Goal: Task Accomplishment & Management: Manage account settings

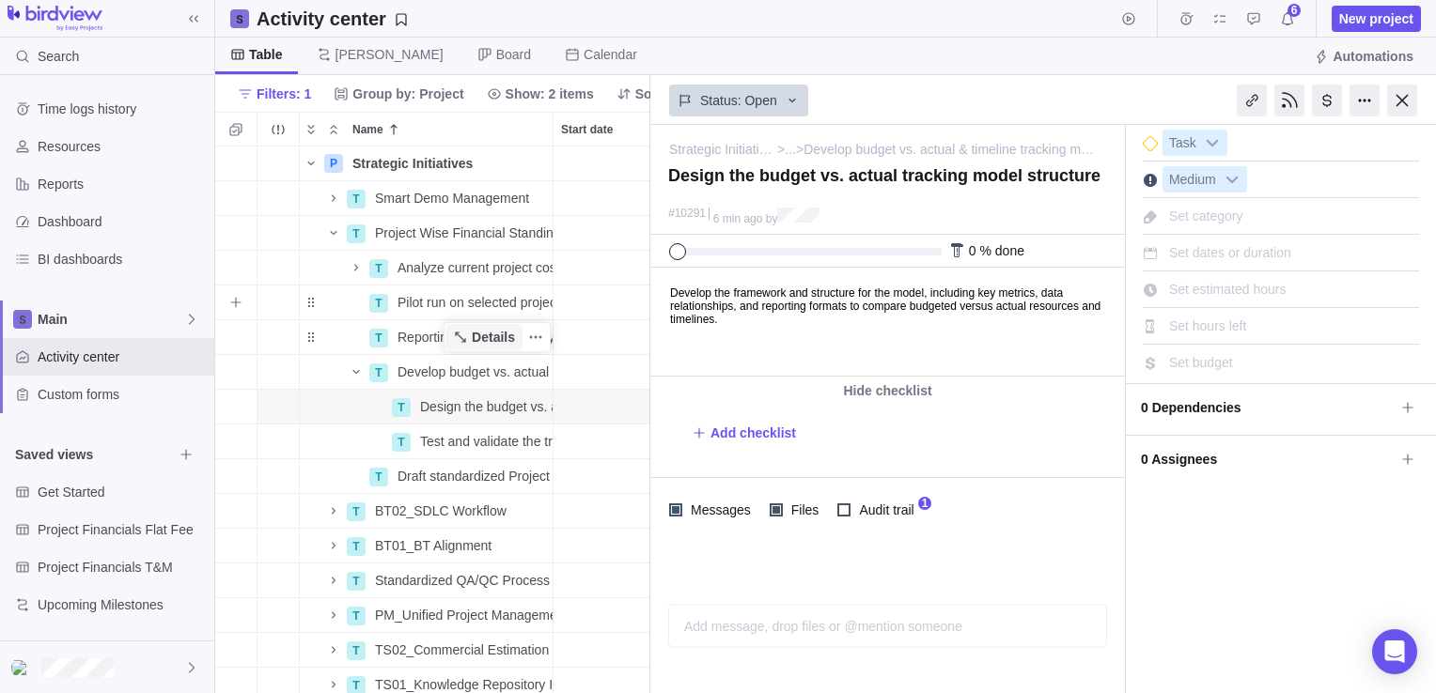
scroll to position [533, 421]
click at [334, 235] on icon "Name" at bounding box center [333, 232] width 15 height 15
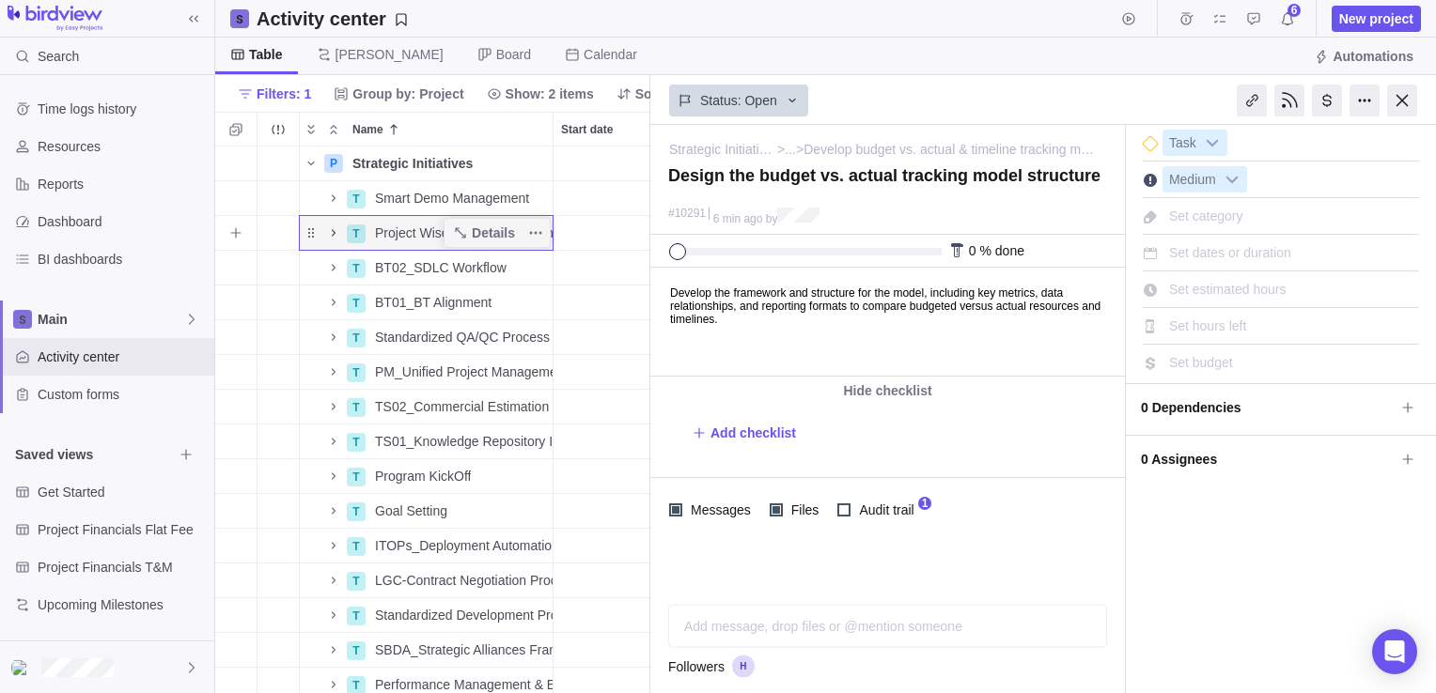
click at [334, 235] on icon "Name" at bounding box center [333, 232] width 15 height 15
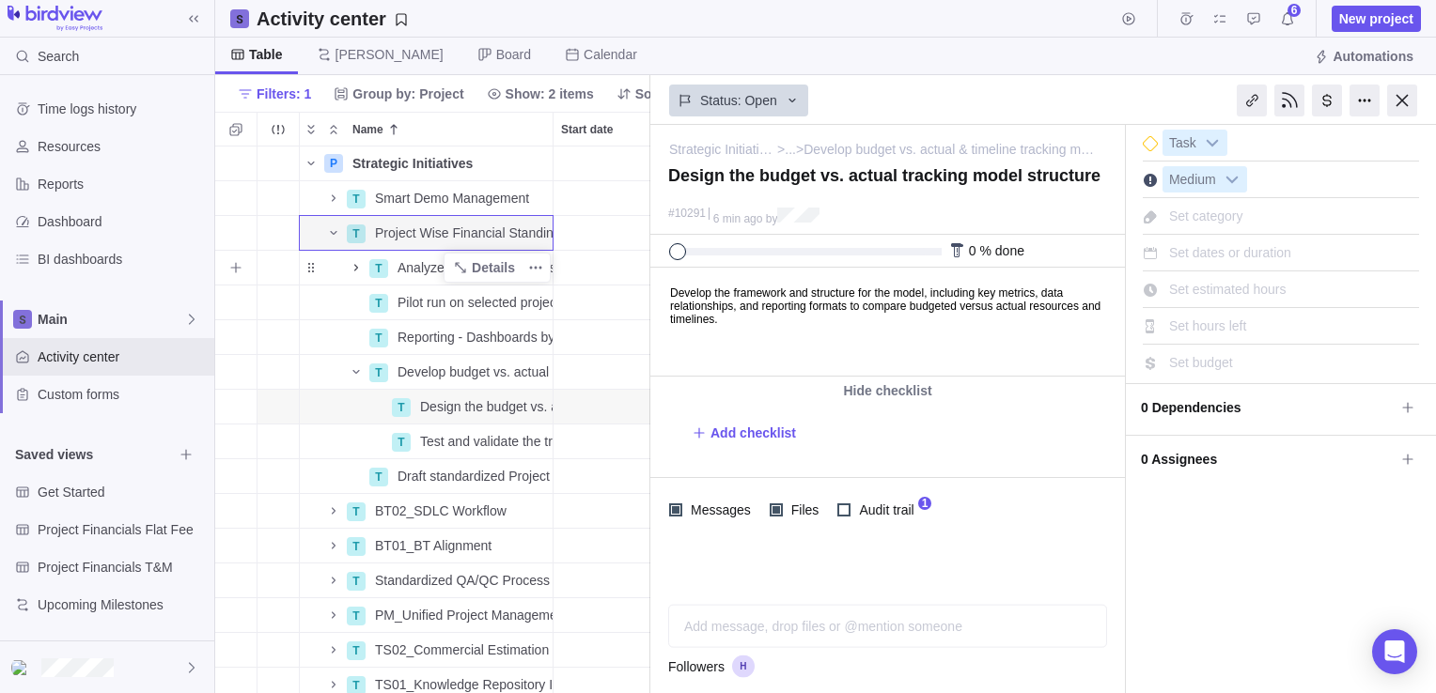
click at [356, 267] on icon "Name" at bounding box center [356, 267] width 4 height 7
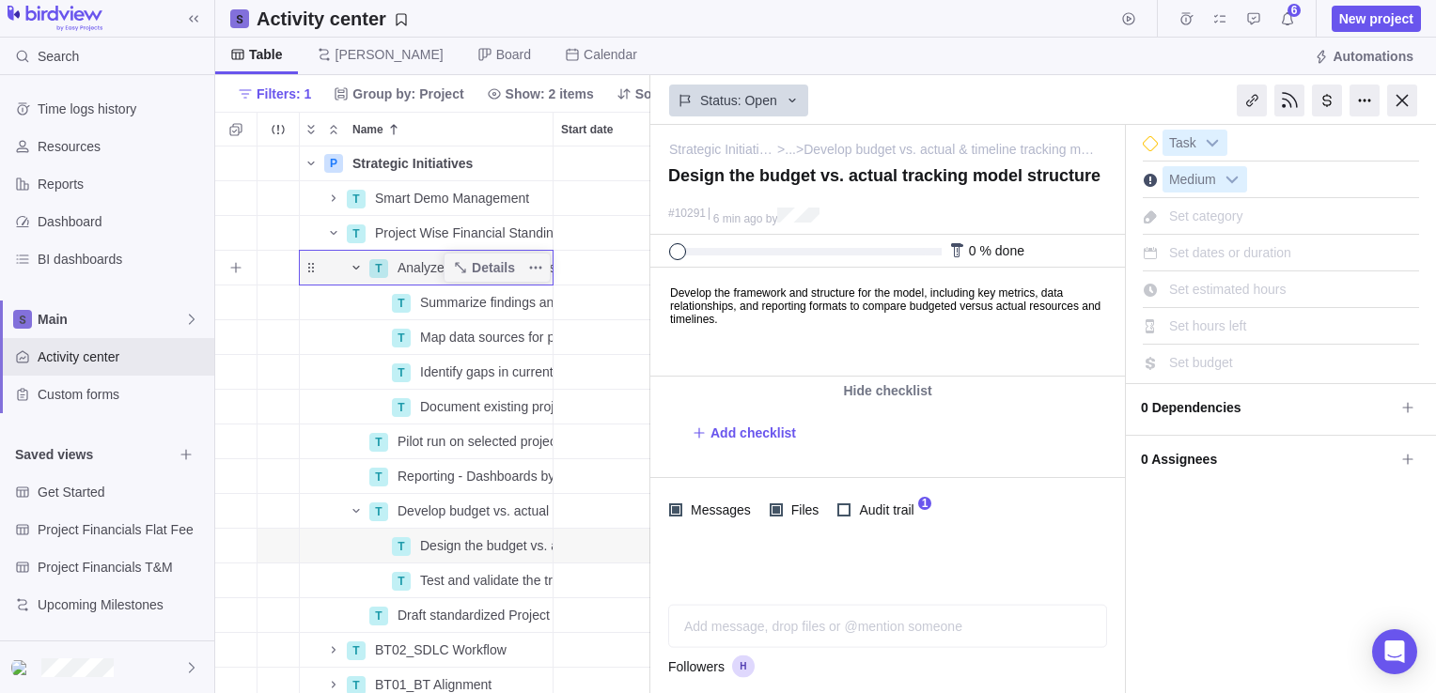
click at [356, 267] on icon "Name" at bounding box center [356, 267] width 15 height 15
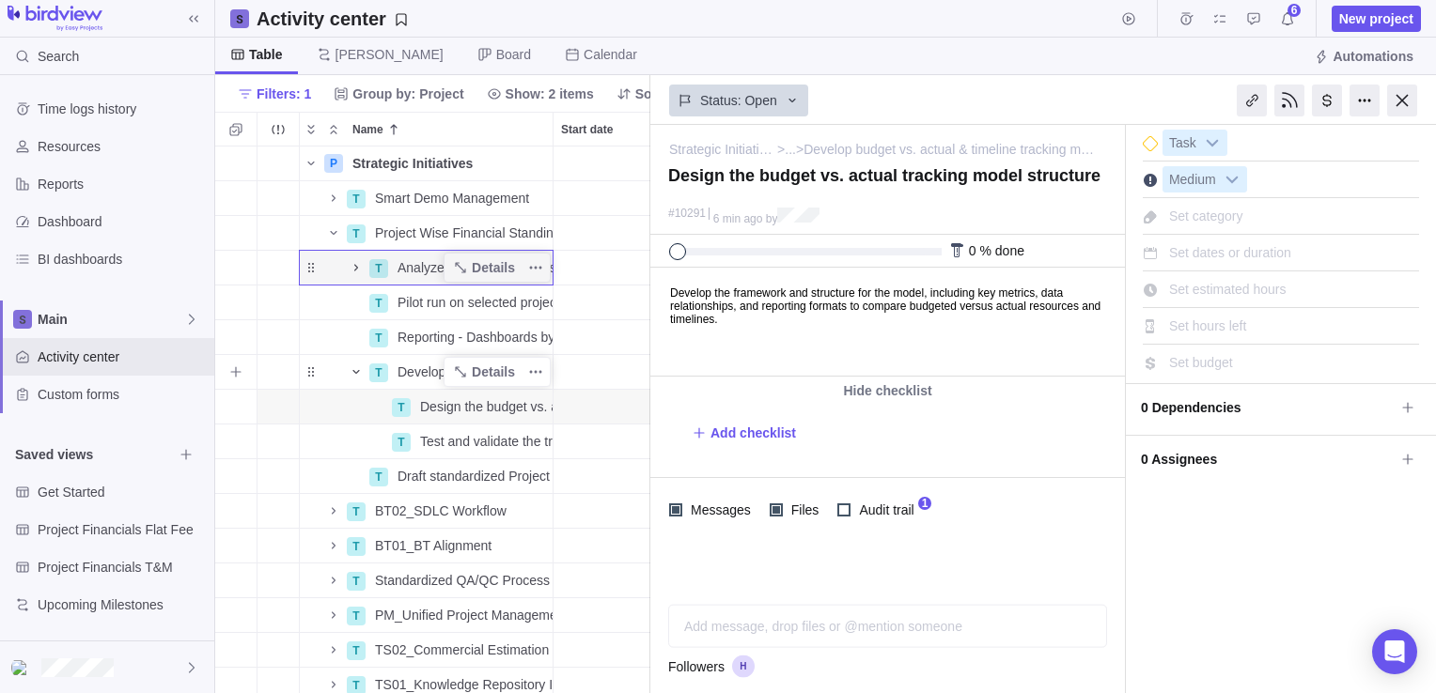
click at [353, 372] on icon "Name" at bounding box center [355, 372] width 7 height 4
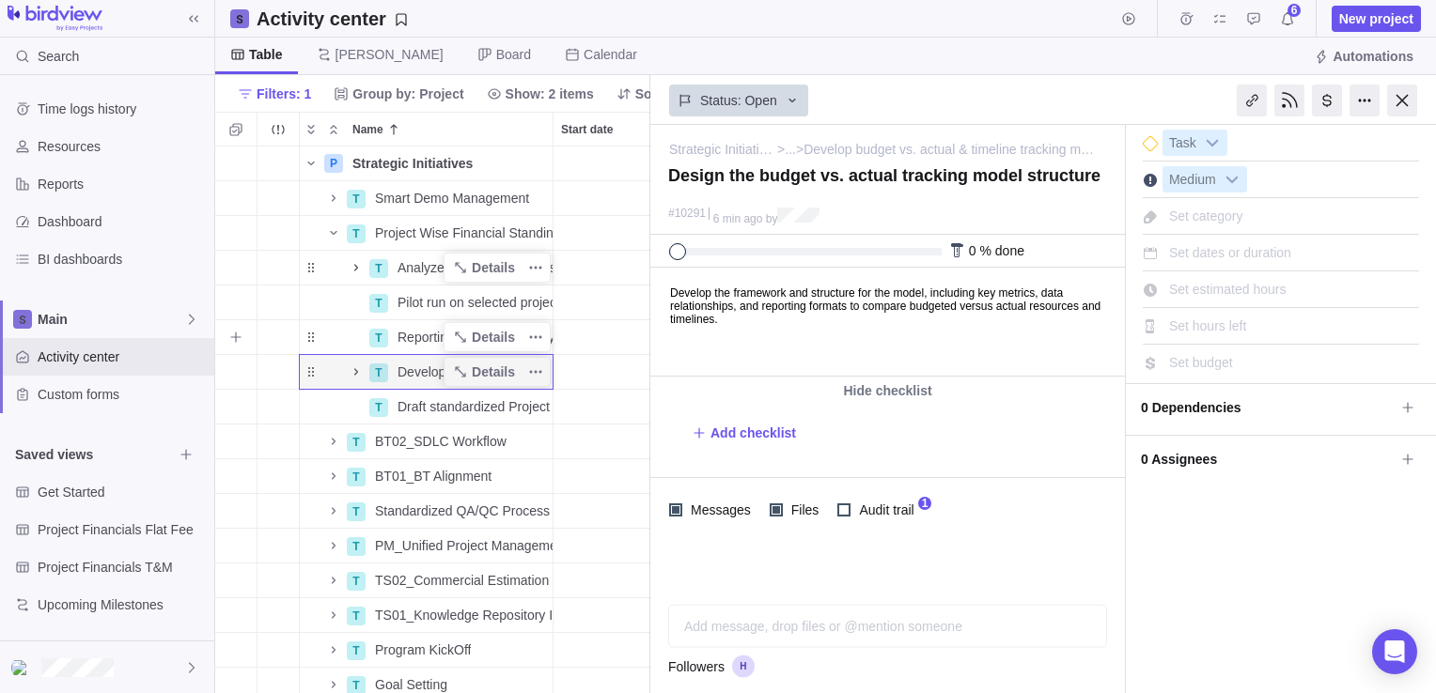
click at [425, 338] on span "Reporting - Dashboards by Integrating the model with JIRA/ERP" at bounding box center [474, 337] width 155 height 19
click at [346, 340] on div "P Strategic Initiatives Details Open 25 +6 T Smart Demo Management Details Open…" at bounding box center [432, 421] width 435 height 548
click at [287, 347] on div "Trouble indication" at bounding box center [277, 337] width 41 height 34
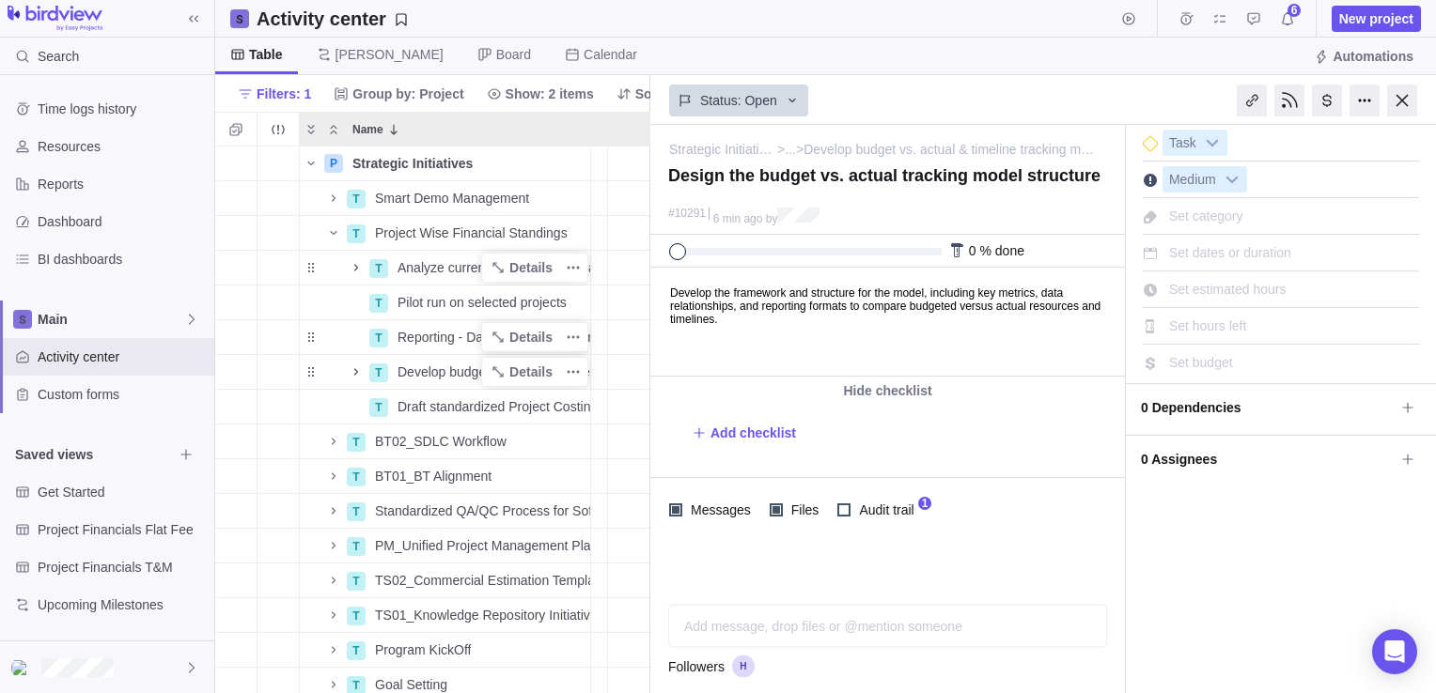
scroll to position [0, 105]
drag, startPoint x: 554, startPoint y: 132, endPoint x: 693, endPoint y: 133, distance: 139.0
click at [693, 133] on body "Search Time logs history Resources Reports Dashboard BI dashboards Main Activit…" at bounding box center [718, 346] width 1436 height 693
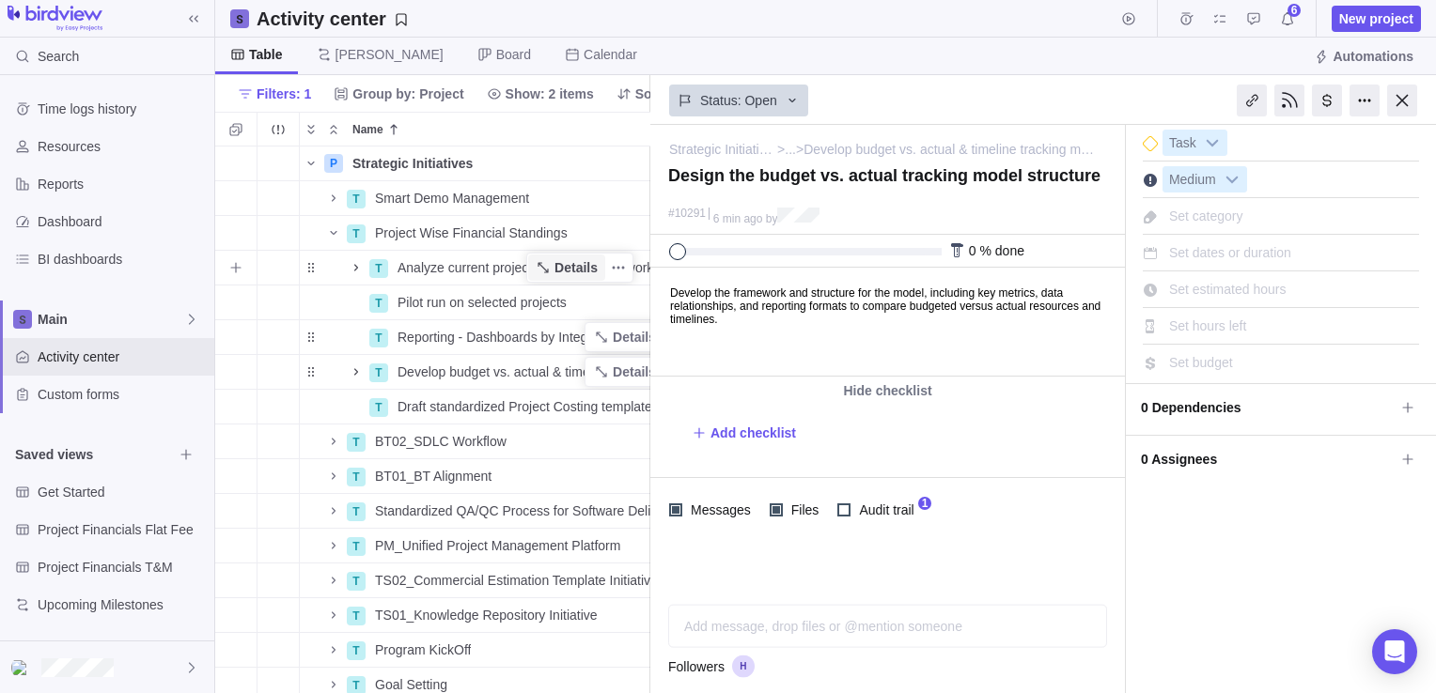
click at [551, 269] on icon "Name" at bounding box center [543, 267] width 15 height 15
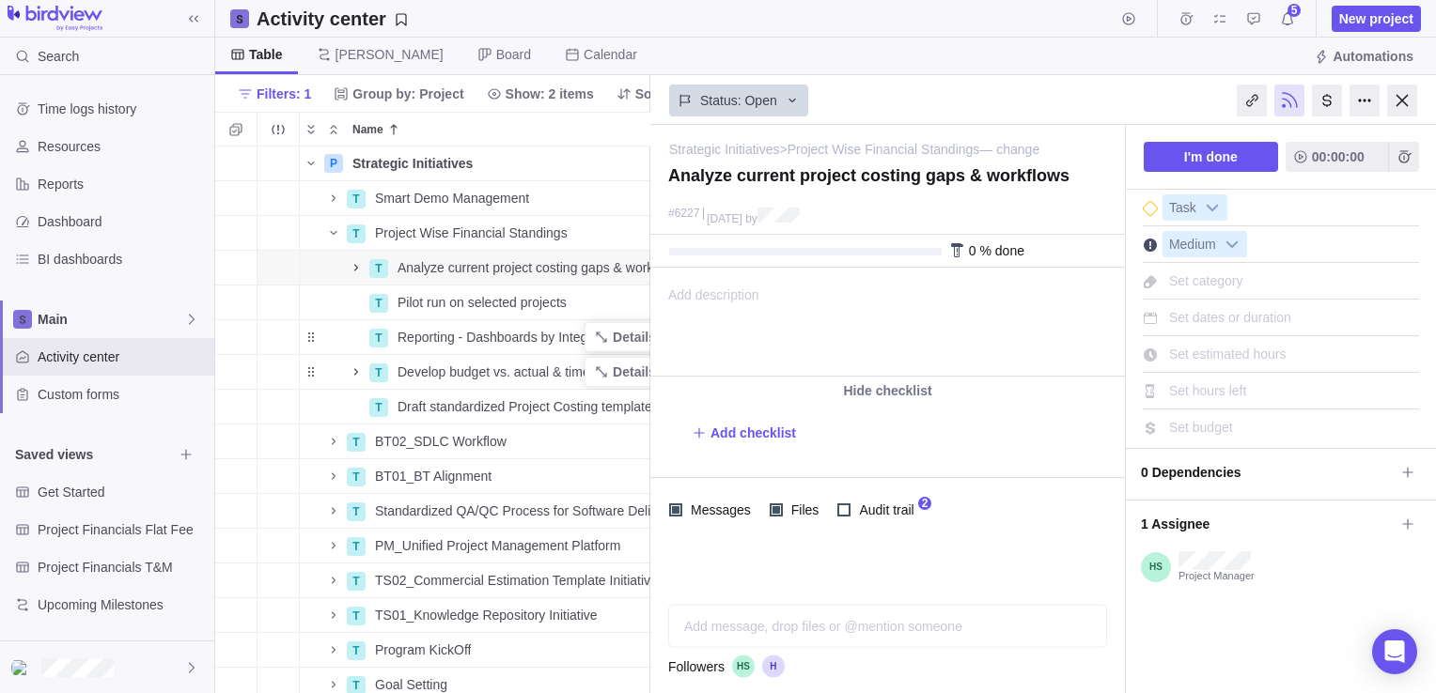
click at [829, 133] on div "Strategic Initiatives > Project Wise Financial Standings — change" at bounding box center [884, 143] width 430 height 36
click at [355, 269] on icon "Name" at bounding box center [356, 267] width 15 height 15
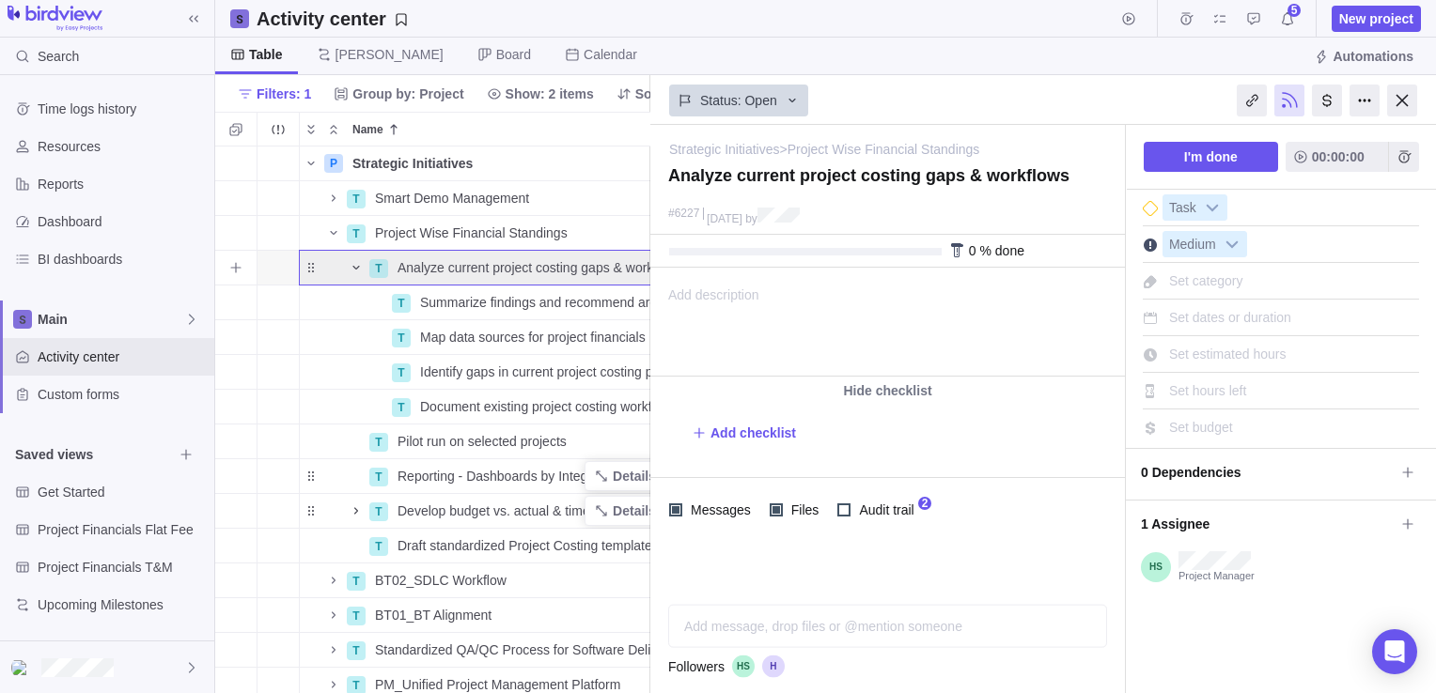
click at [355, 269] on icon "Name" at bounding box center [355, 268] width 7 height 4
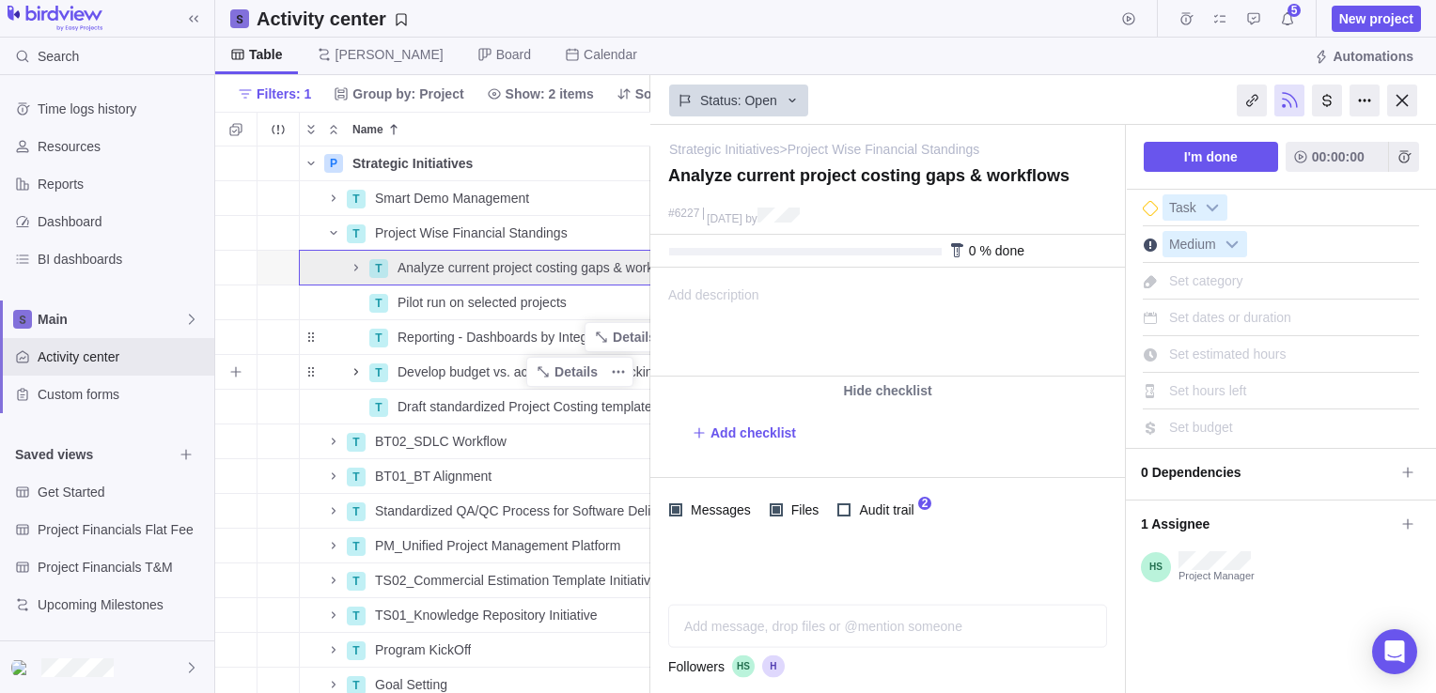
click at [357, 373] on icon "Name" at bounding box center [356, 372] width 15 height 15
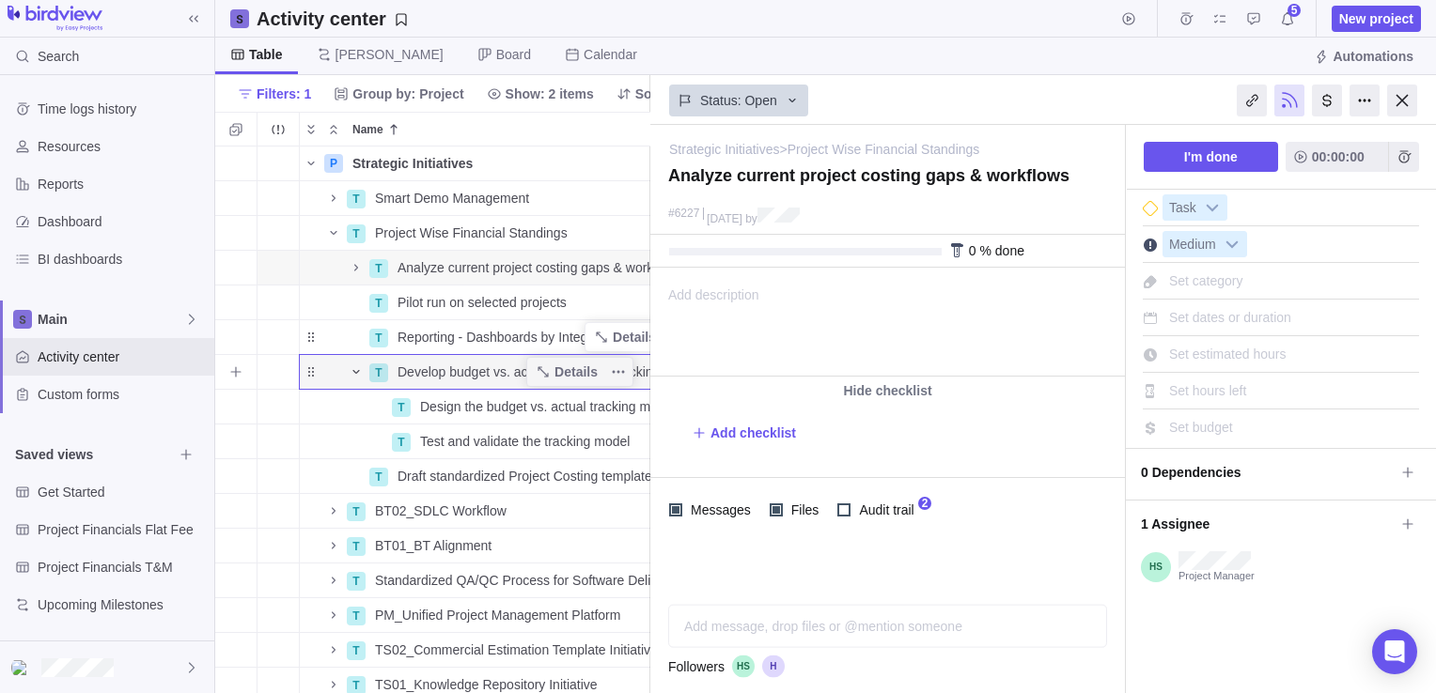
click at [357, 373] on icon "Name" at bounding box center [356, 372] width 15 height 15
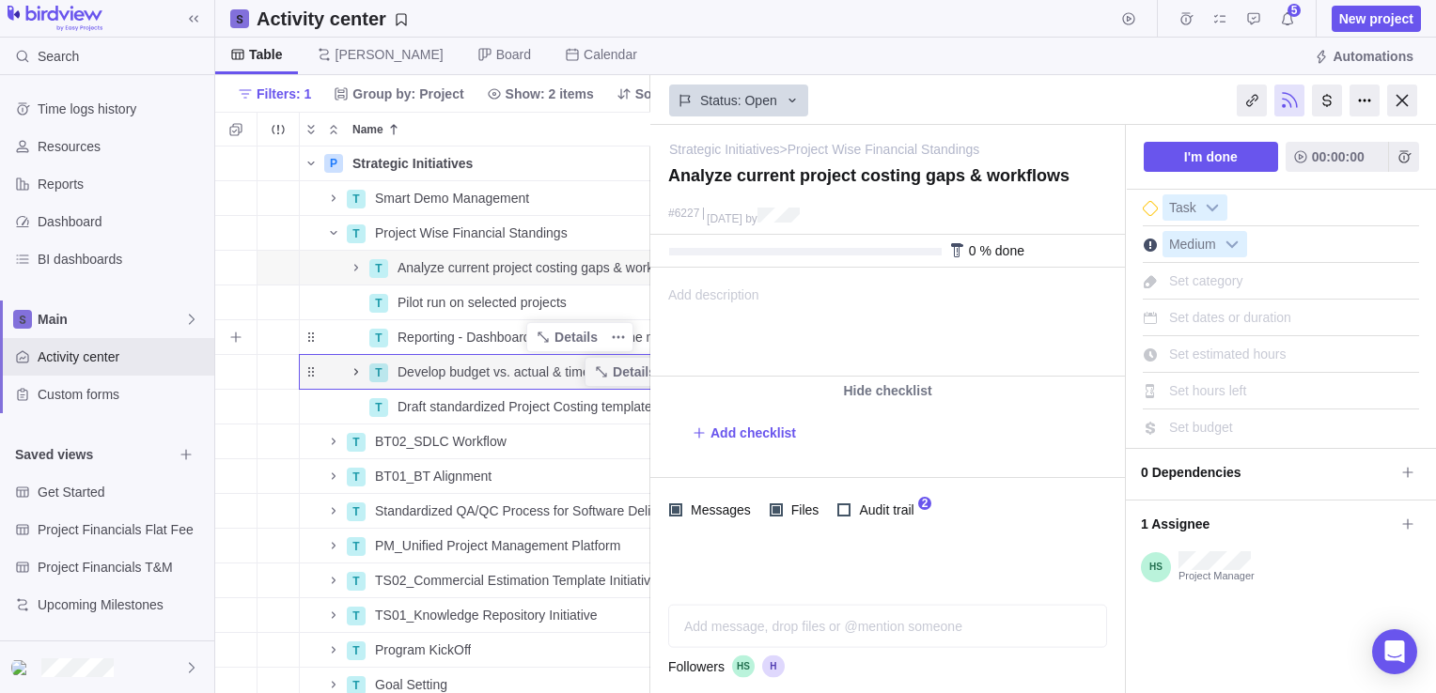
drag, startPoint x: 433, startPoint y: 340, endPoint x: 305, endPoint y: 337, distance: 127.8
click at [305, 337] on icon "Name" at bounding box center [310, 337] width 15 height 15
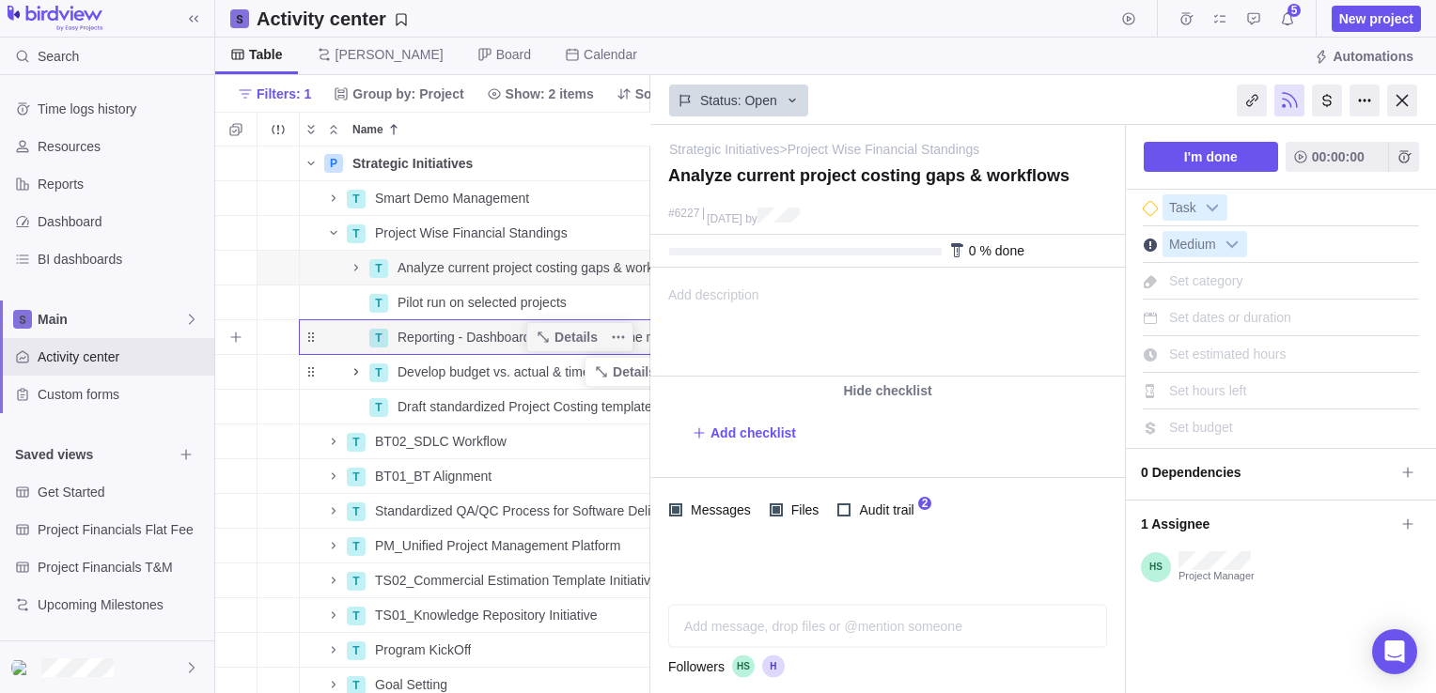
click at [315, 338] on div "Name" at bounding box center [334, 337] width 68 height 15
drag, startPoint x: 404, startPoint y: 344, endPoint x: 316, endPoint y: 339, distance: 88.4
click at [316, 339] on icon "Name" at bounding box center [310, 337] width 15 height 15
click at [621, 333] on icon "More actions" at bounding box center [618, 337] width 15 height 15
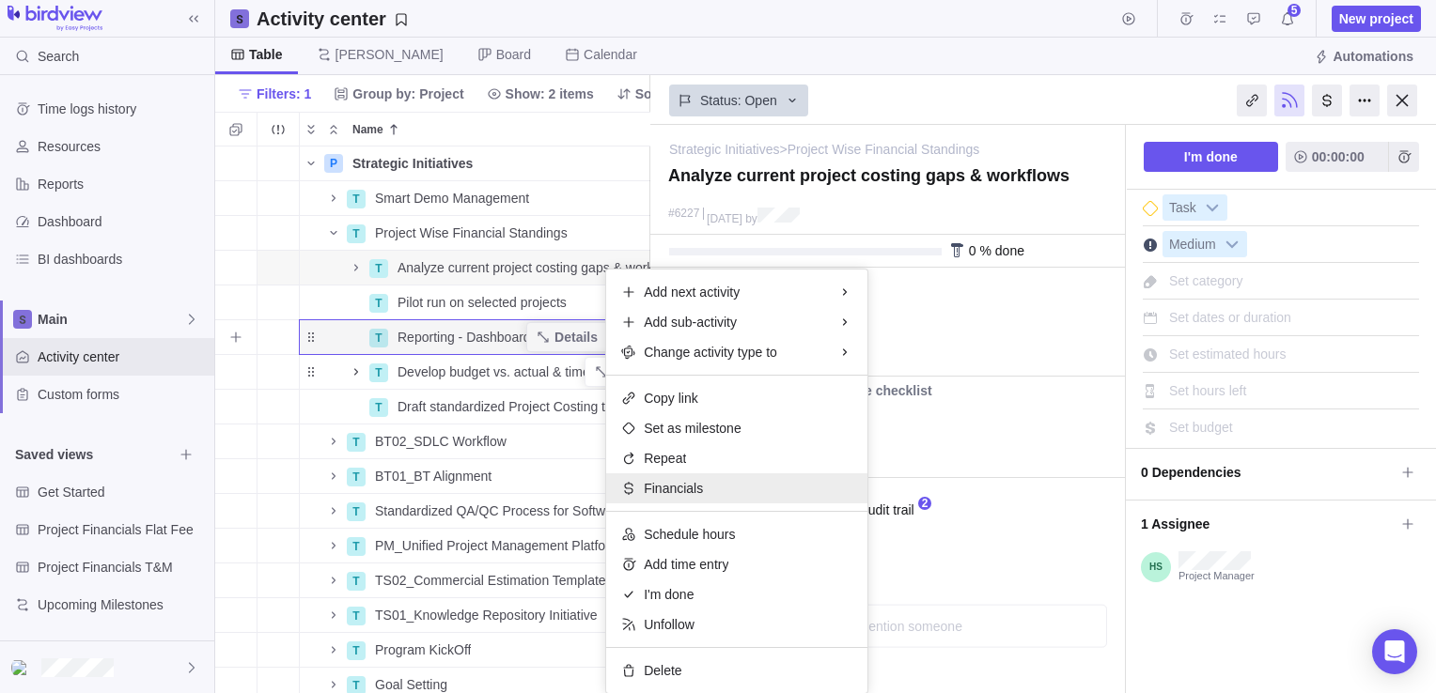
click at [658, 482] on span "Financials" at bounding box center [673, 488] width 59 height 19
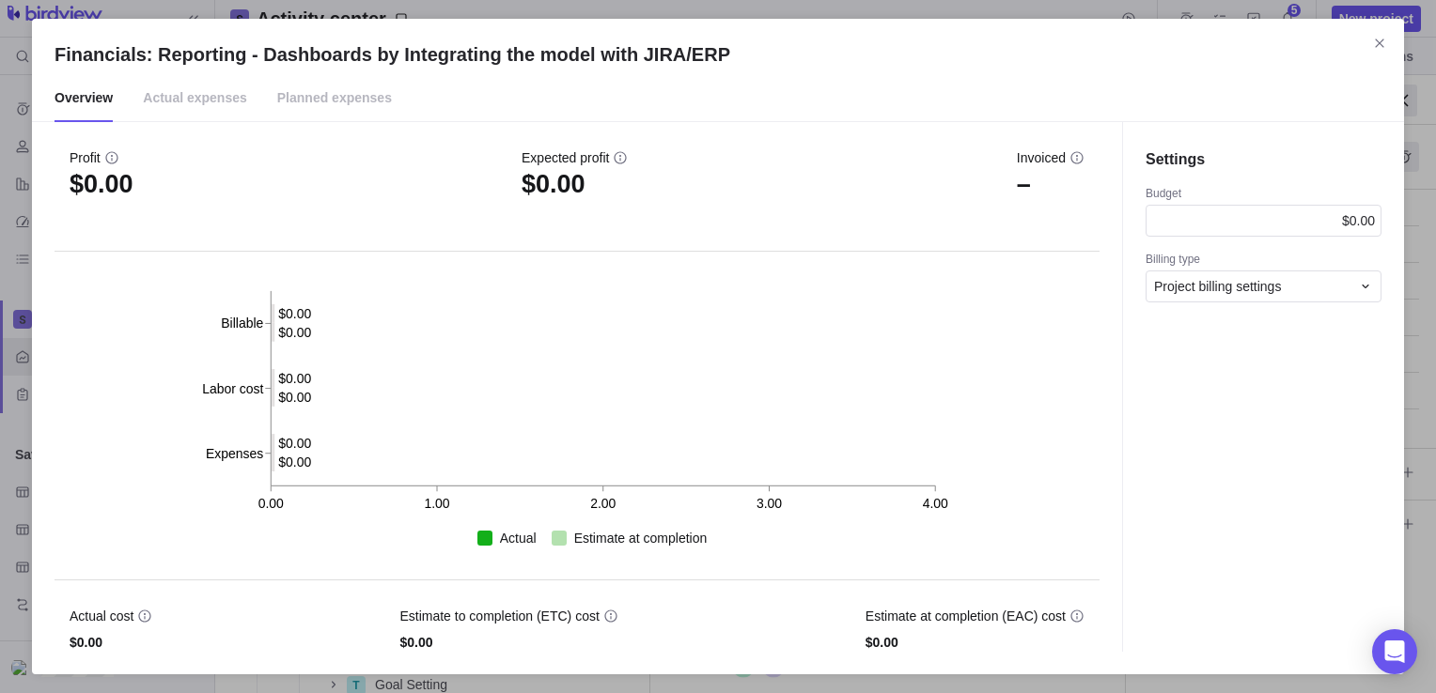
click at [202, 93] on span "Actual expenses" at bounding box center [195, 98] width 104 height 47
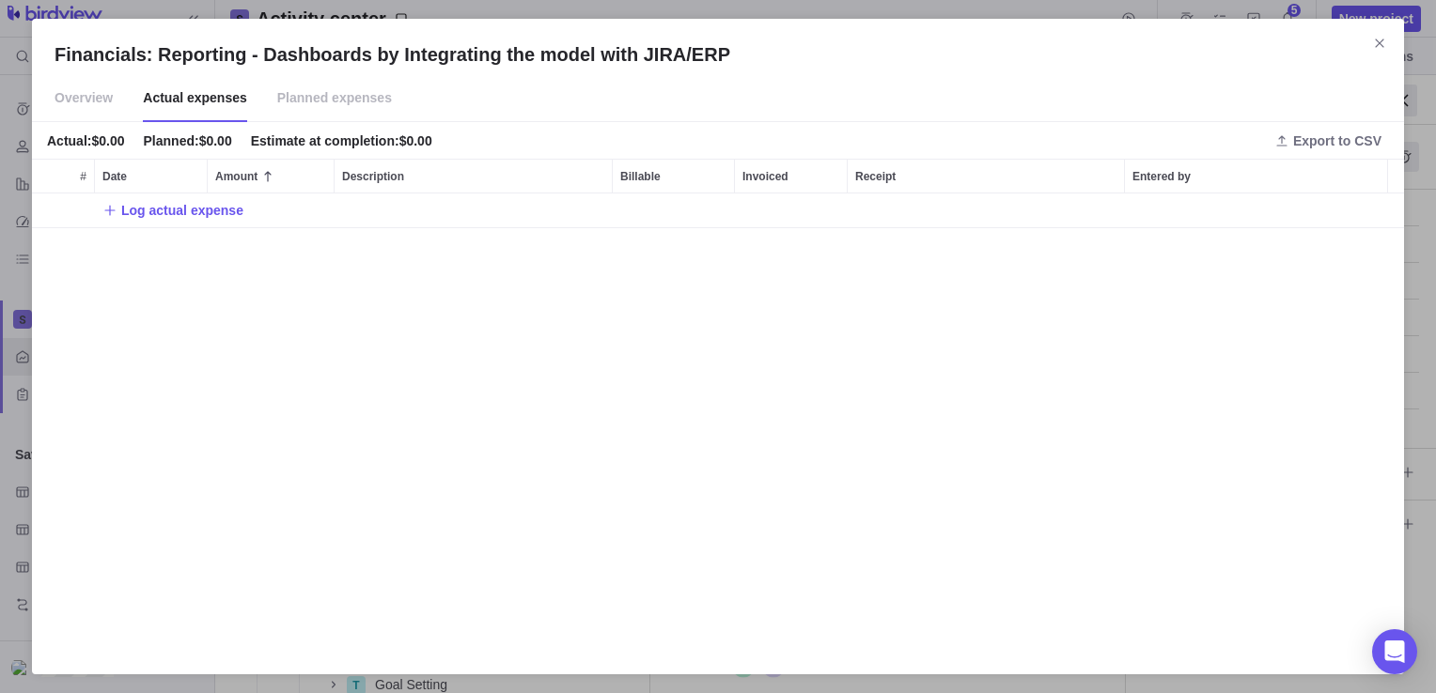
scroll to position [443, 1357]
click at [327, 96] on span "Planned expenses" at bounding box center [334, 98] width 115 height 47
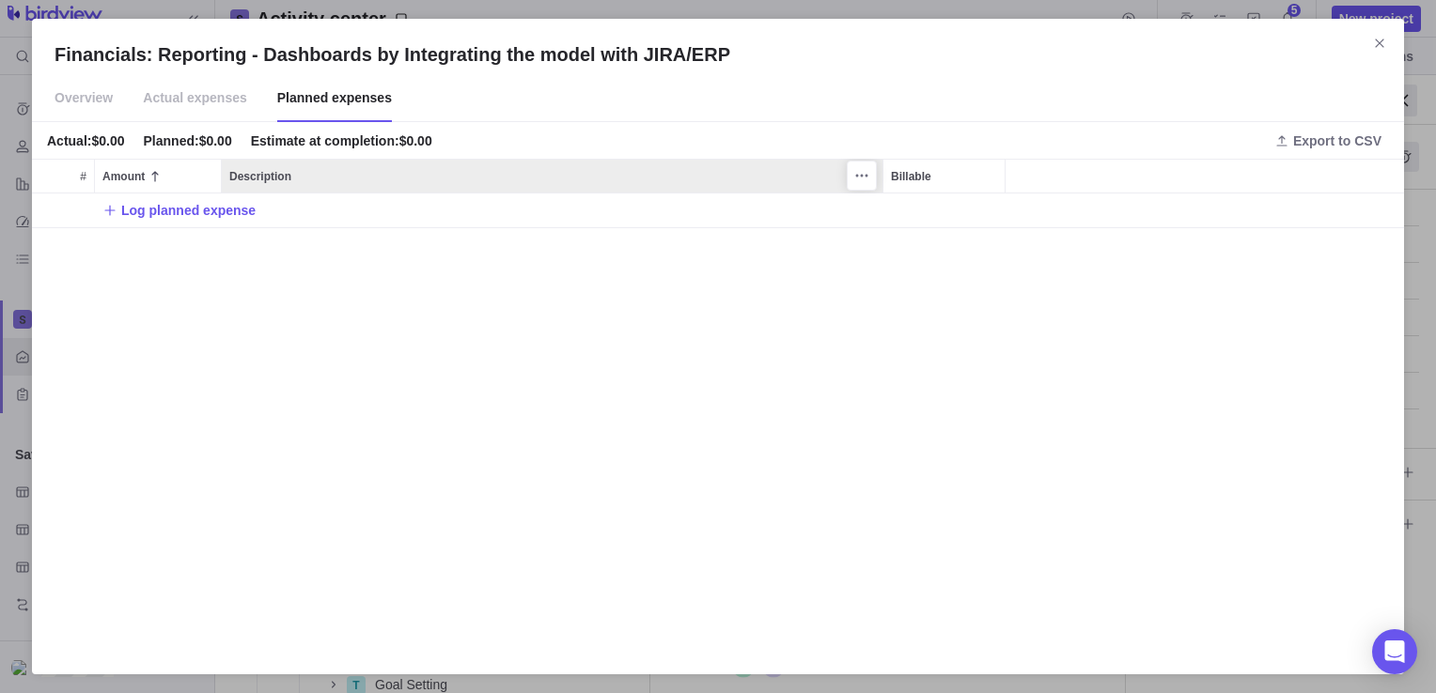
click at [256, 177] on span "Description" at bounding box center [260, 176] width 62 height 19
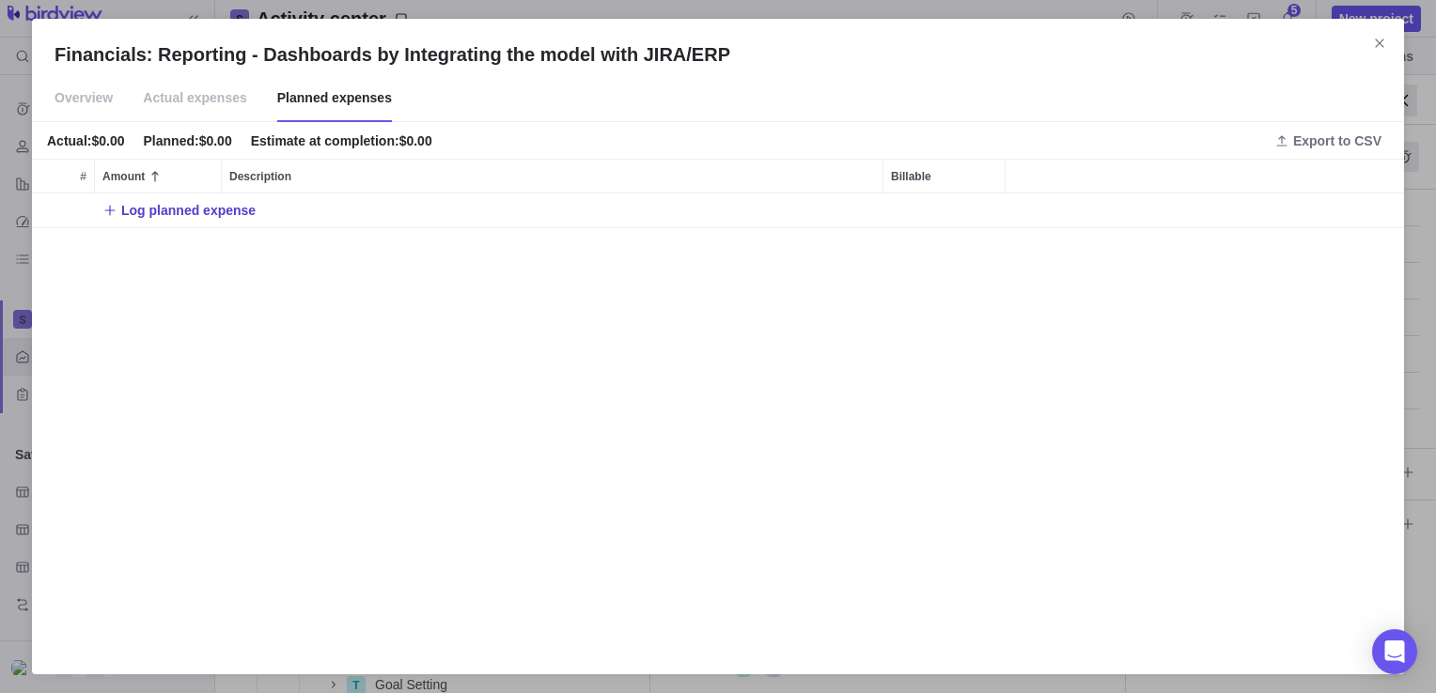
click at [174, 216] on span "Log planned expense" at bounding box center [188, 210] width 134 height 19
type input "40000"
type textarea "Cloud Hosting"
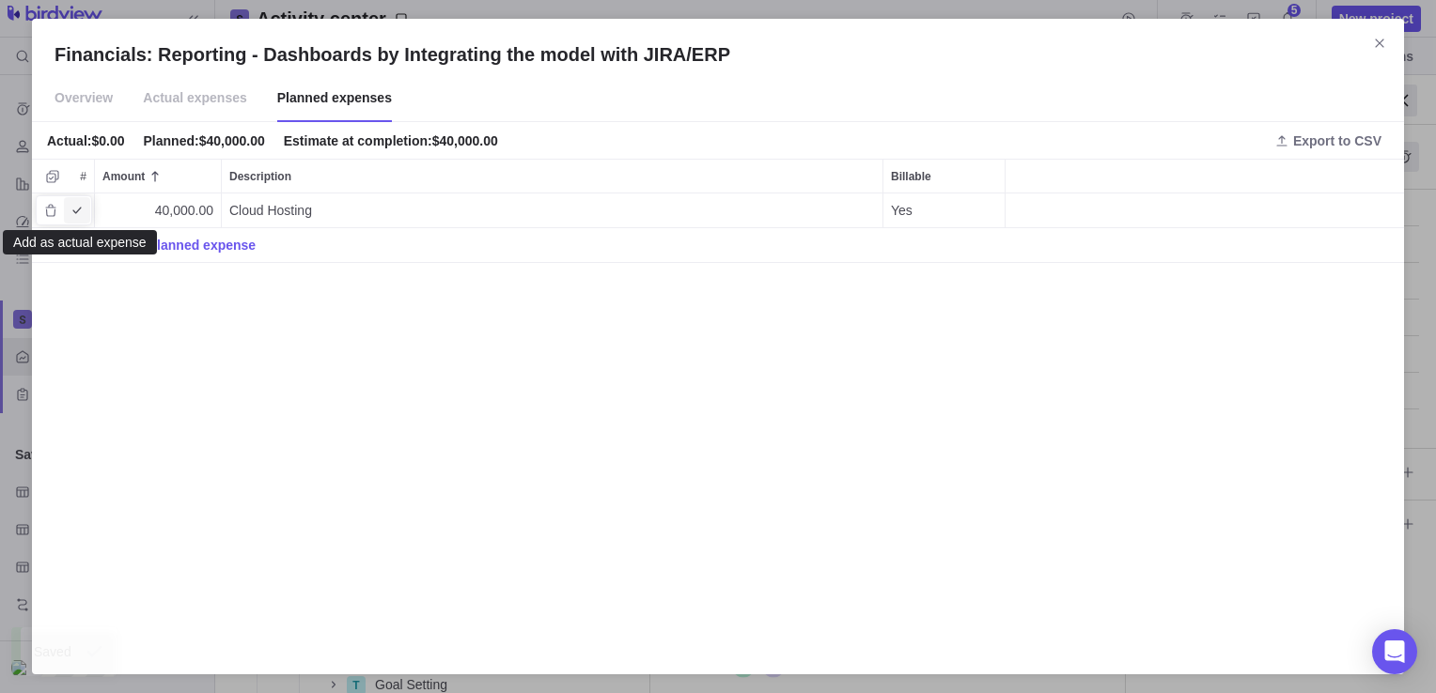
click at [79, 212] on icon "Add as actual expense" at bounding box center [77, 210] width 15 height 15
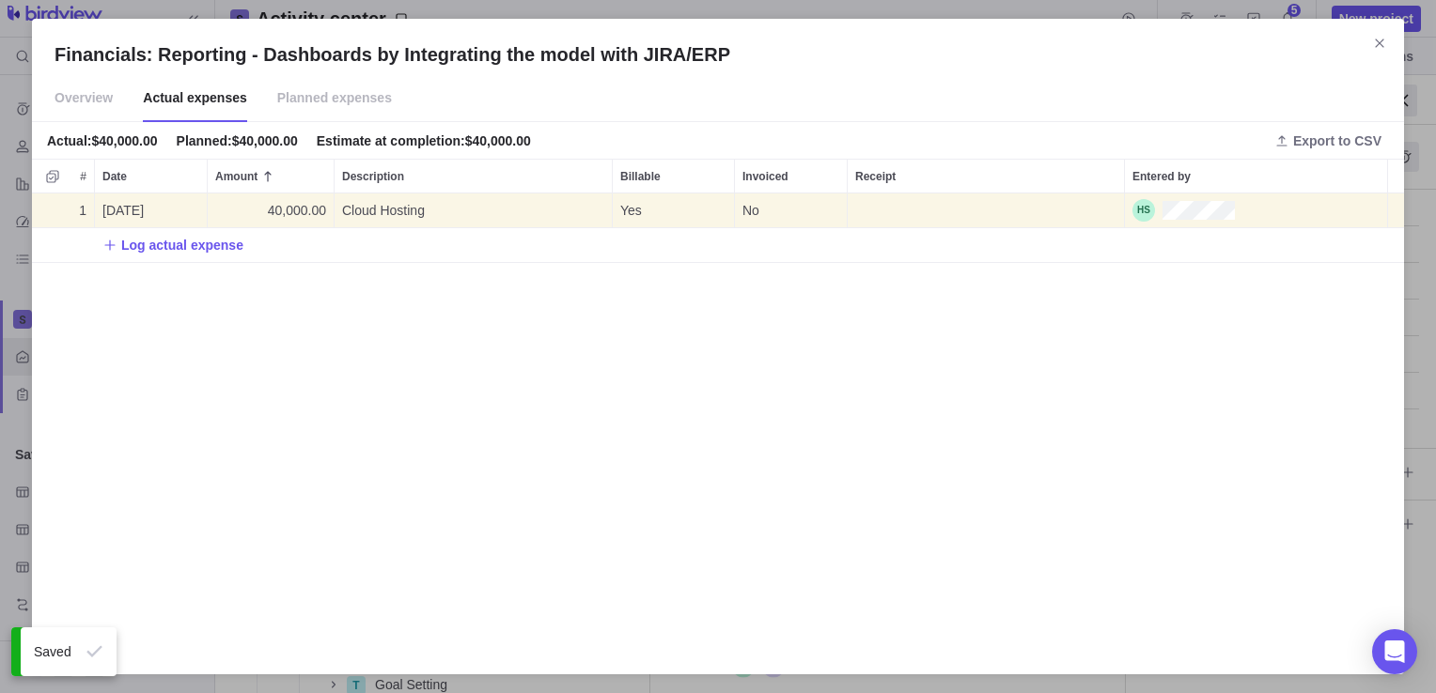
click at [151, 246] on span "Log actual expense" at bounding box center [182, 245] width 122 height 19
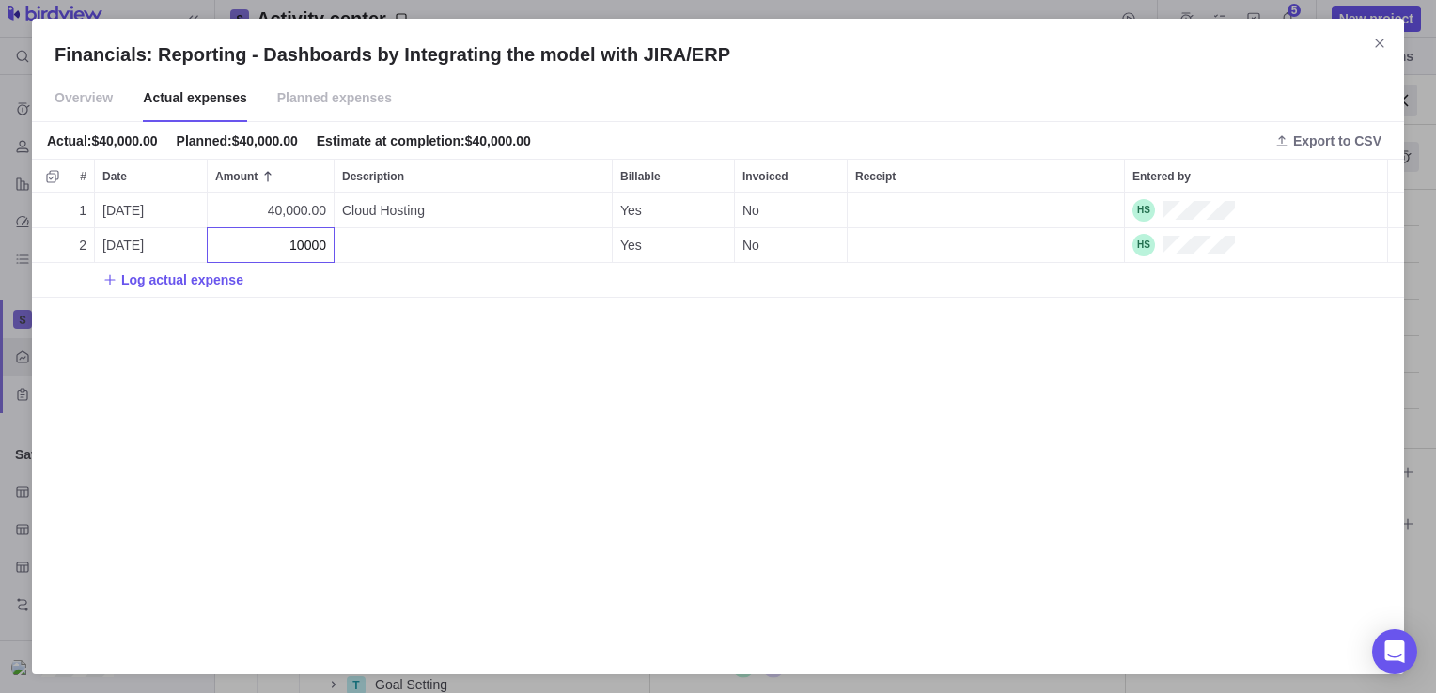
type input "100000"
type textarea "License"
click at [300, 106] on span "Planned expenses" at bounding box center [334, 98] width 115 height 47
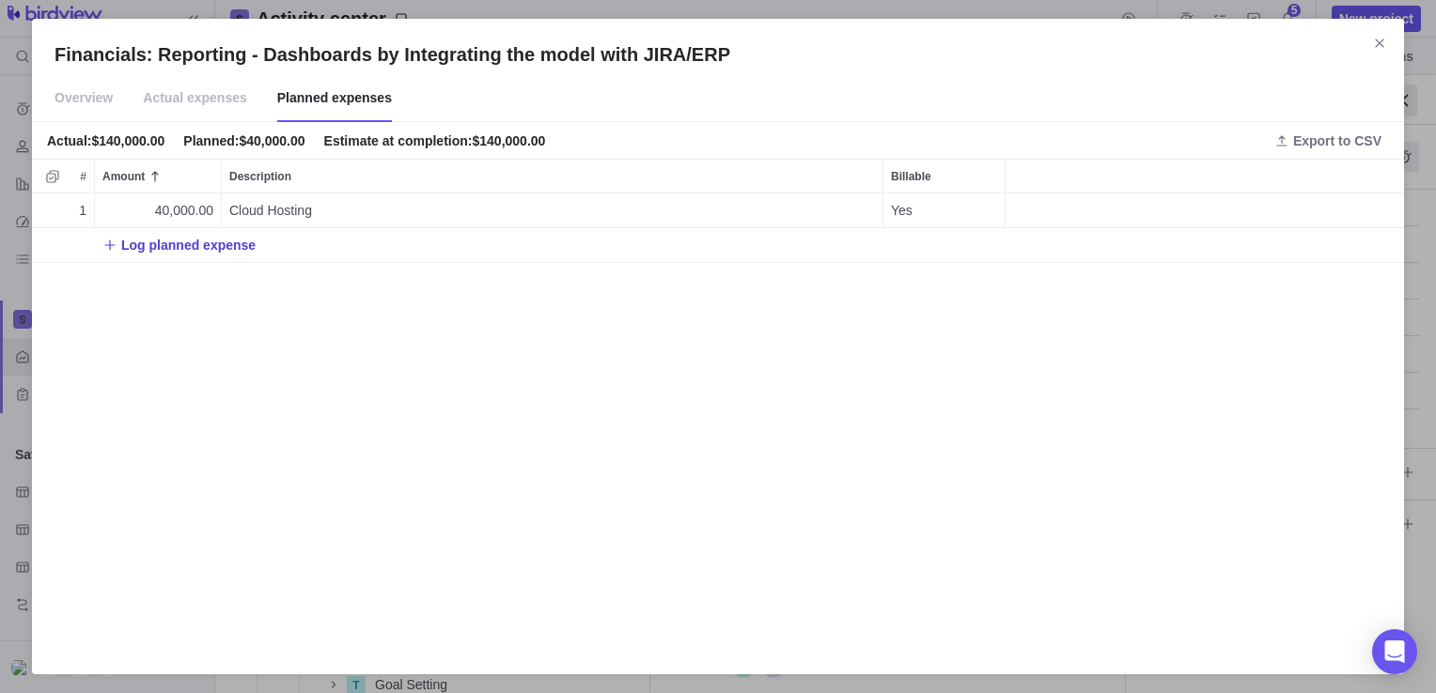
click at [186, 248] on span "Log planned expense" at bounding box center [188, 245] width 134 height 19
type input "1000000"
type input "100000"
type textarea "License"
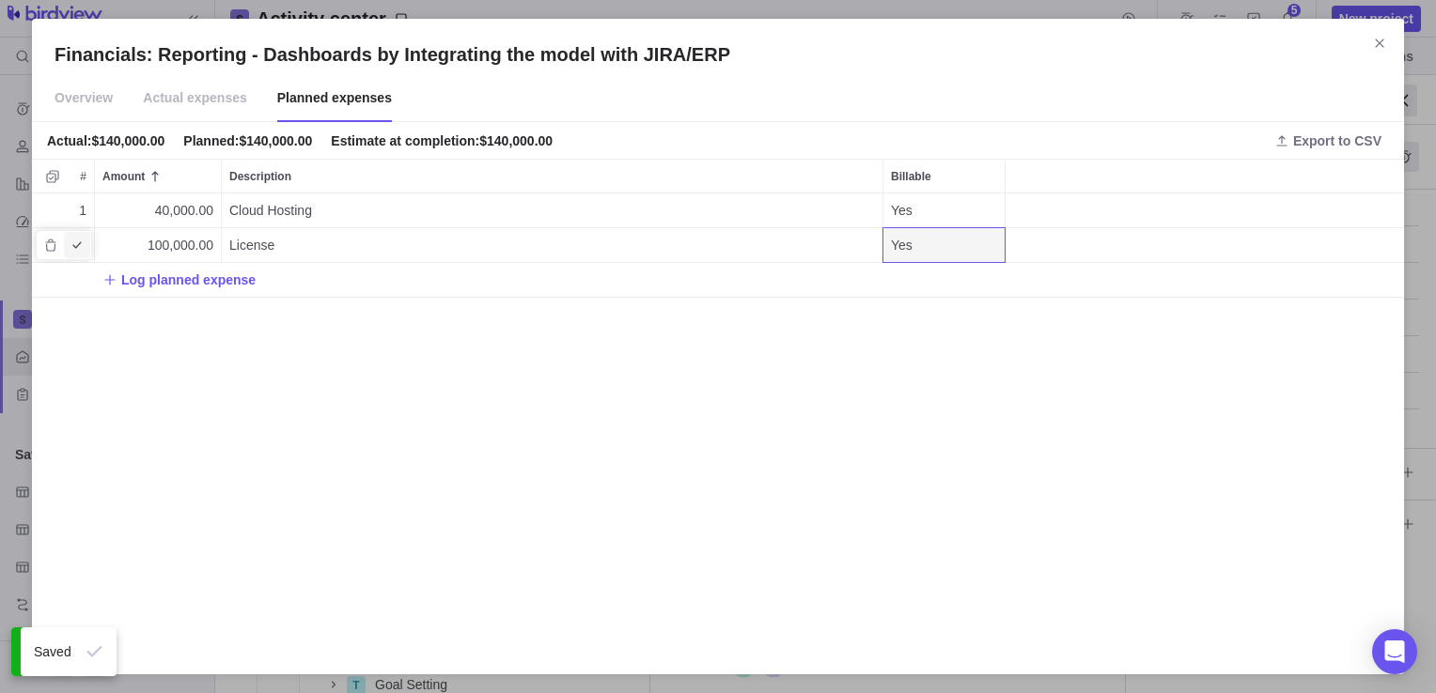
click at [77, 242] on icon "Add as actual expense" at bounding box center [77, 245] width 15 height 15
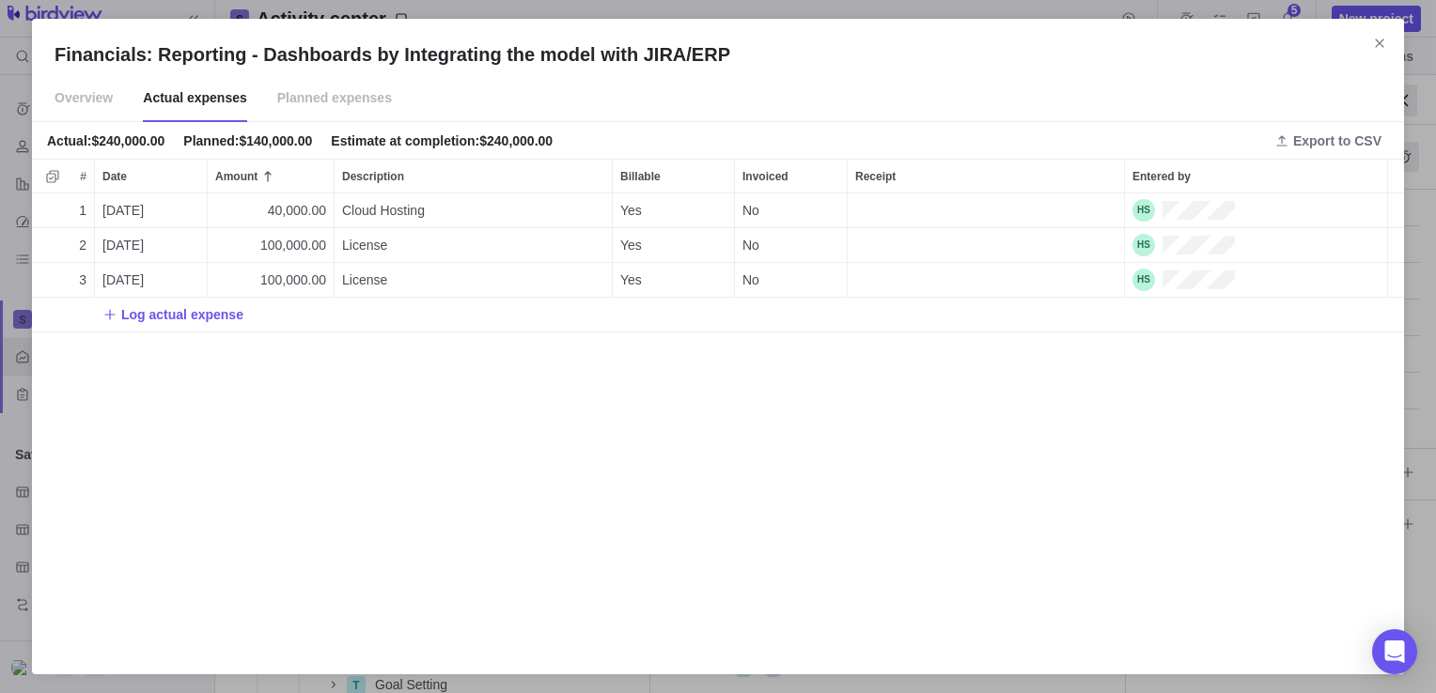
click at [297, 95] on span "Planned expenses" at bounding box center [334, 98] width 115 height 47
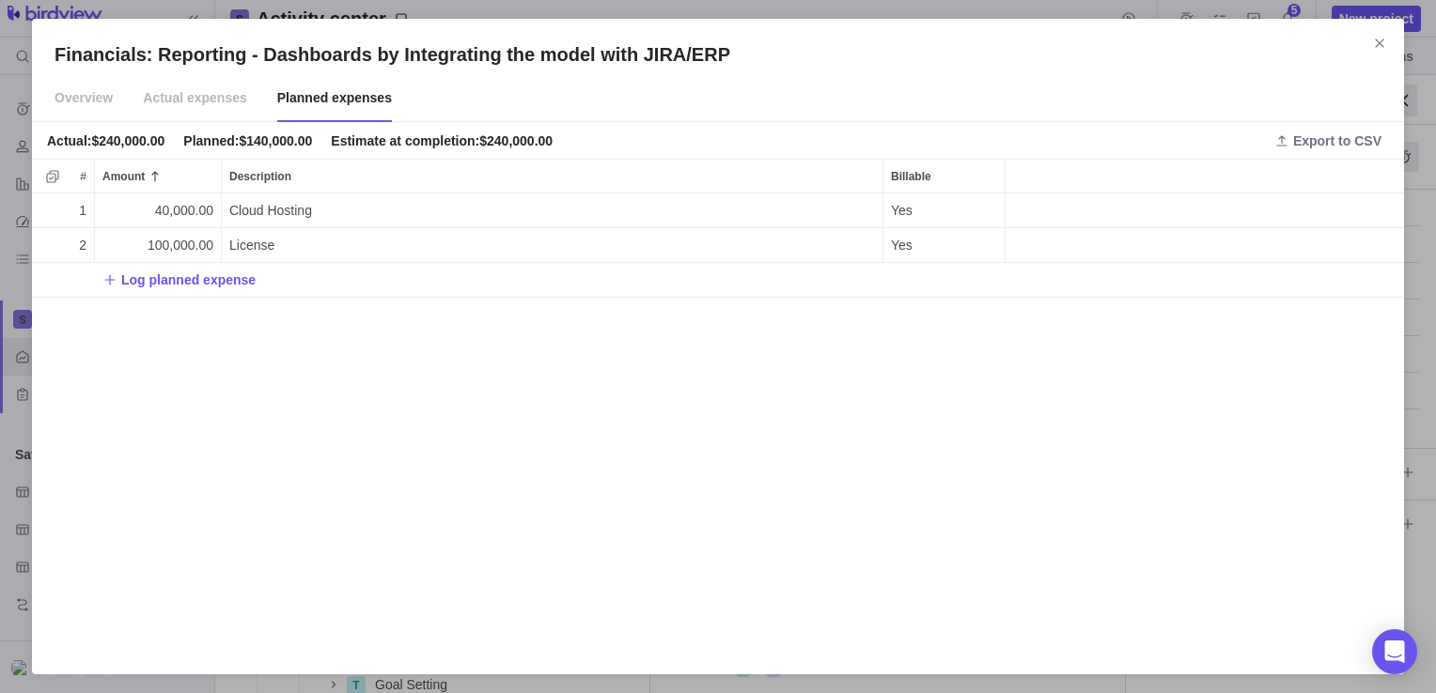
click at [223, 94] on span "Actual expenses" at bounding box center [195, 98] width 104 height 47
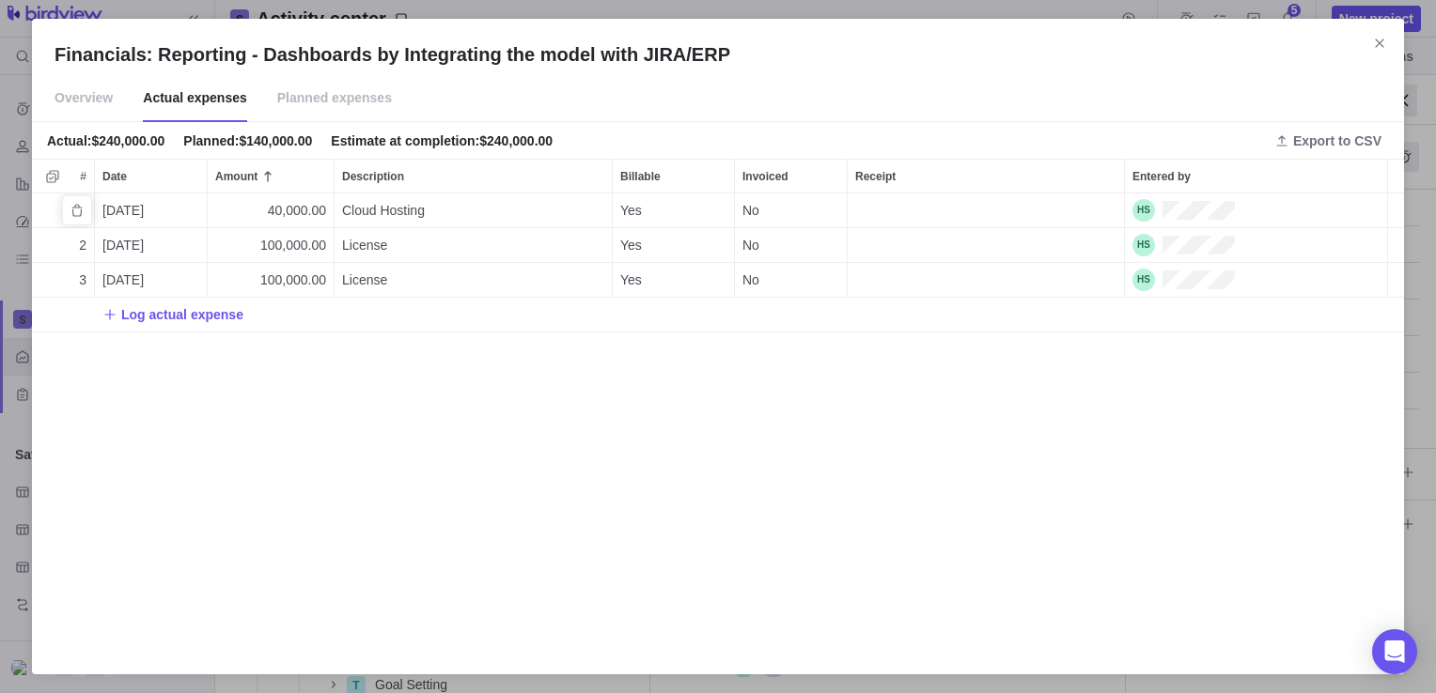
click at [620, 209] on span "Yes" at bounding box center [631, 210] width 22 height 19
click at [746, 209] on div "Financials: Reporting - Dashboards by Integrating the model with JIRA/ERP Overv…" at bounding box center [718, 346] width 1436 height 693
click at [746, 209] on span "No" at bounding box center [750, 210] width 17 height 19
click at [767, 252] on span "Yes" at bounding box center [761, 253] width 22 height 19
click at [753, 241] on span "No" at bounding box center [750, 245] width 17 height 19
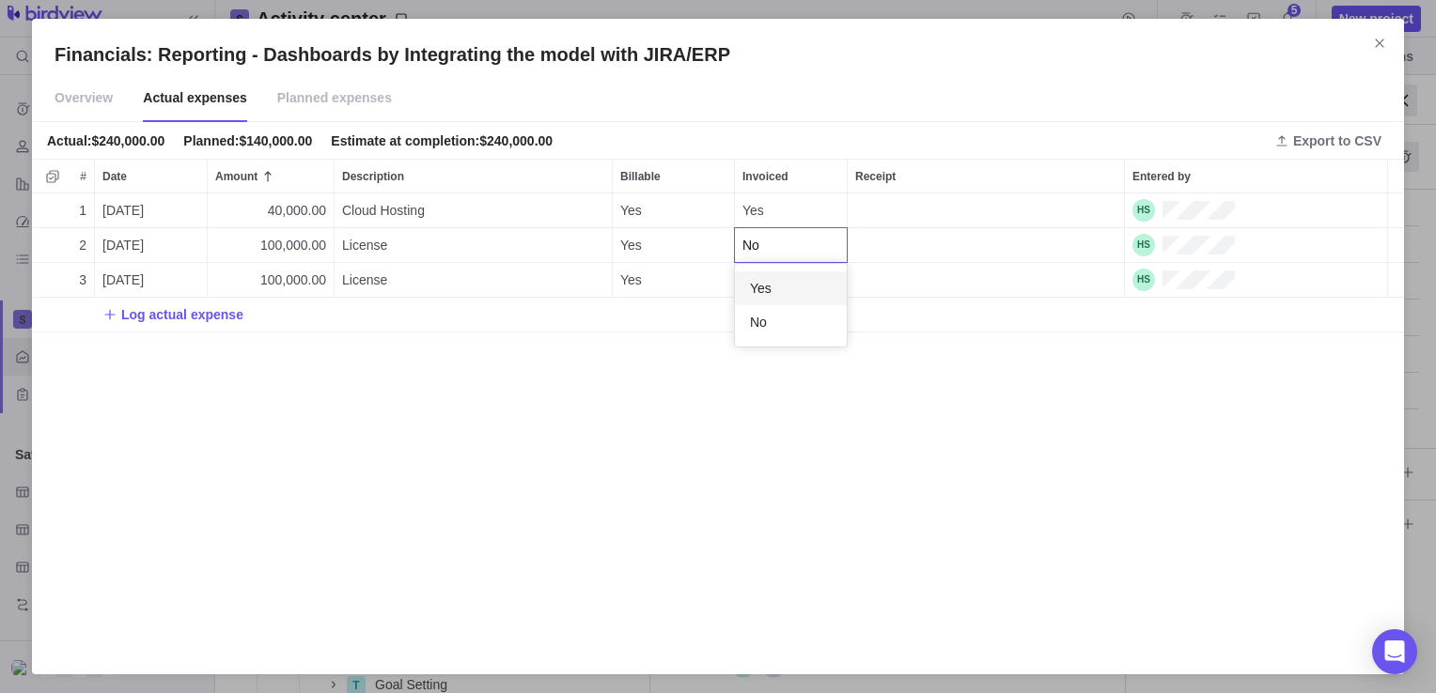
click at [293, 245] on div "Financials: Reporting - Dashboards by Integrating the model with JIRA/ERP Overv…" at bounding box center [718, 346] width 1436 height 693
click at [293, 245] on span "100,000.00" at bounding box center [293, 245] width 66 height 19
type input "60000"
click at [383, 432] on div "1 [DATE] 40,000.00 Cloud Hosting Yes Yes 2 [DATE] 60,000.00 License Yes No 3 [D…" at bounding box center [718, 423] width 1372 height 458
click at [71, 280] on icon "Delete" at bounding box center [77, 279] width 15 height 15
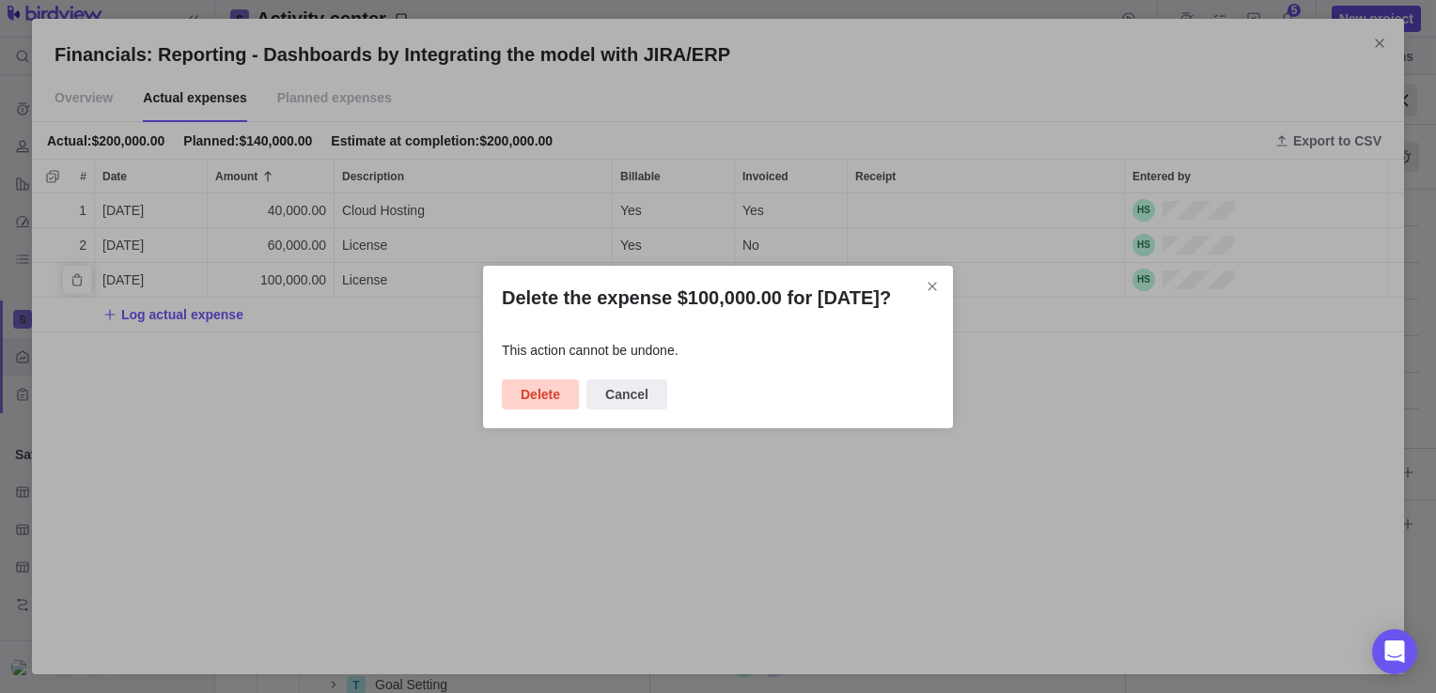
click at [558, 406] on span "Delete" at bounding box center [539, 394] width 39 height 23
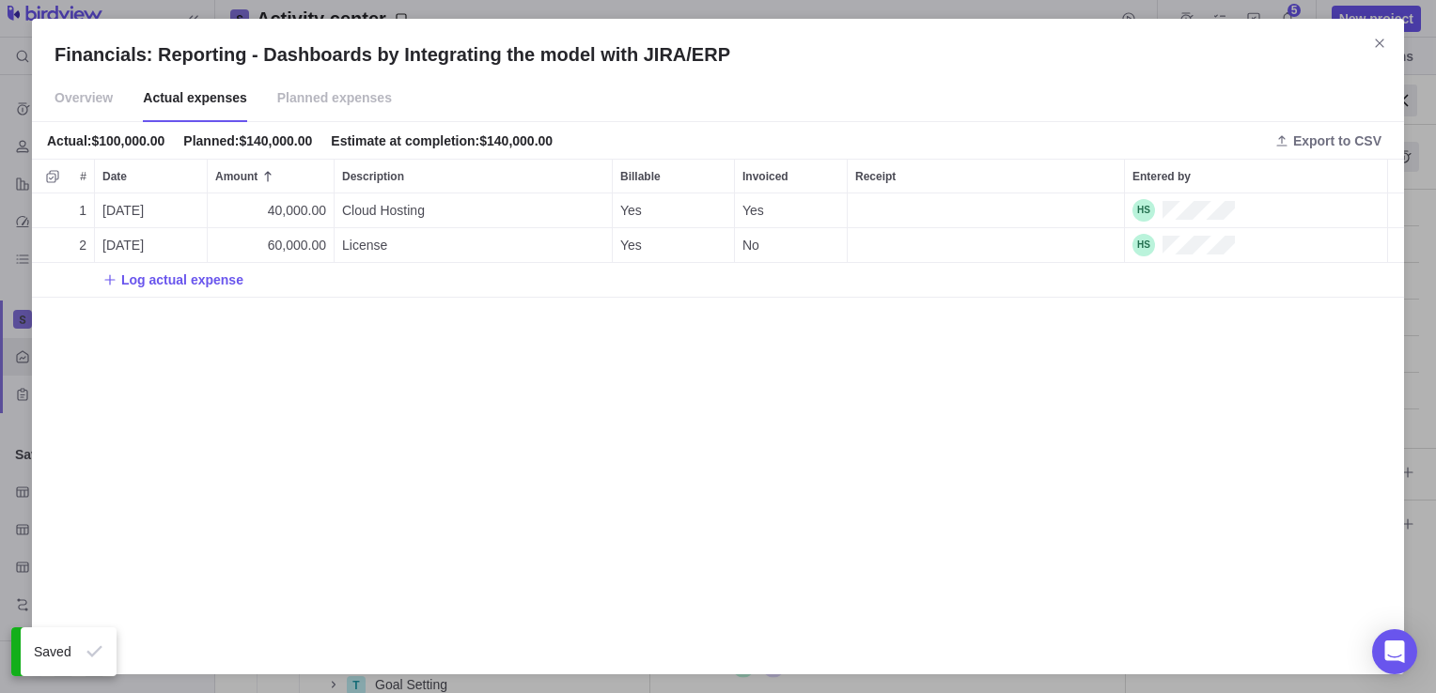
click at [318, 110] on span "Planned expenses" at bounding box center [334, 98] width 115 height 47
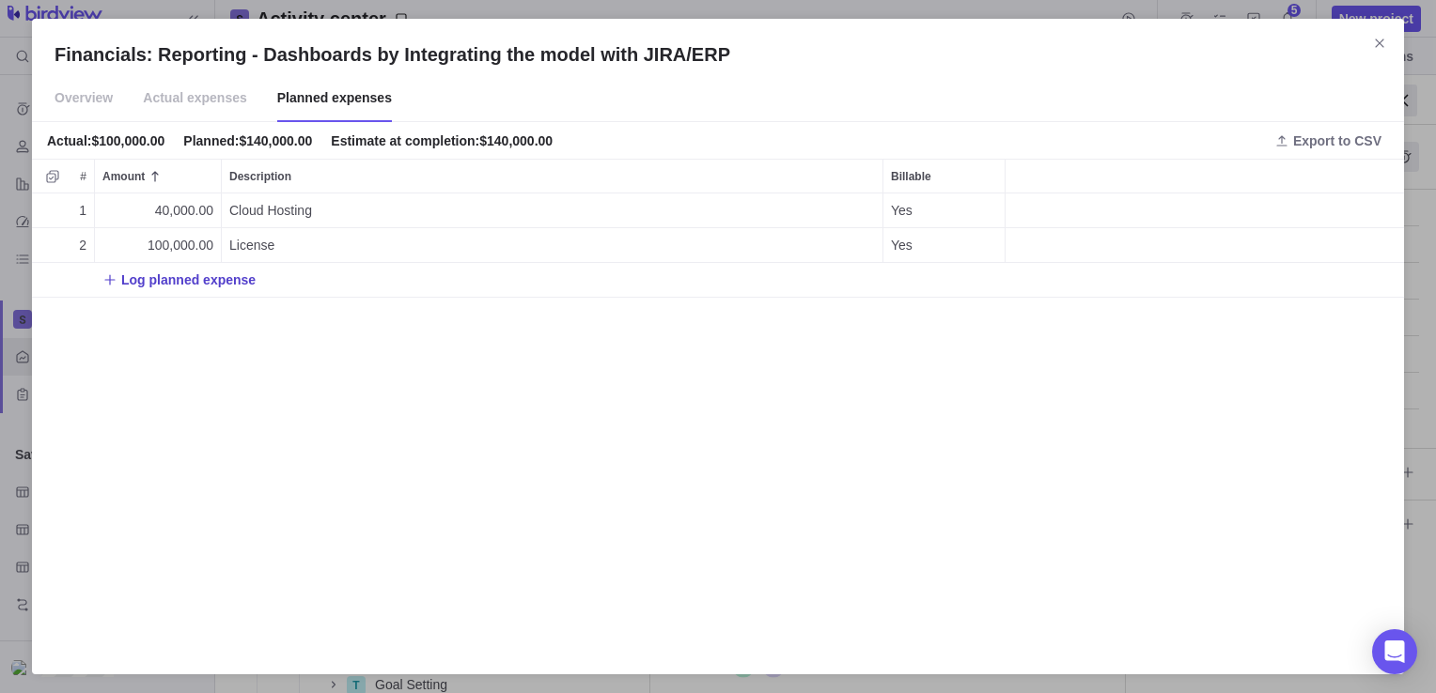
click at [201, 282] on span "Log planned expense" at bounding box center [188, 280] width 134 height 19
type input "4"
type input "20000"
type textarea "Project Related Cost"
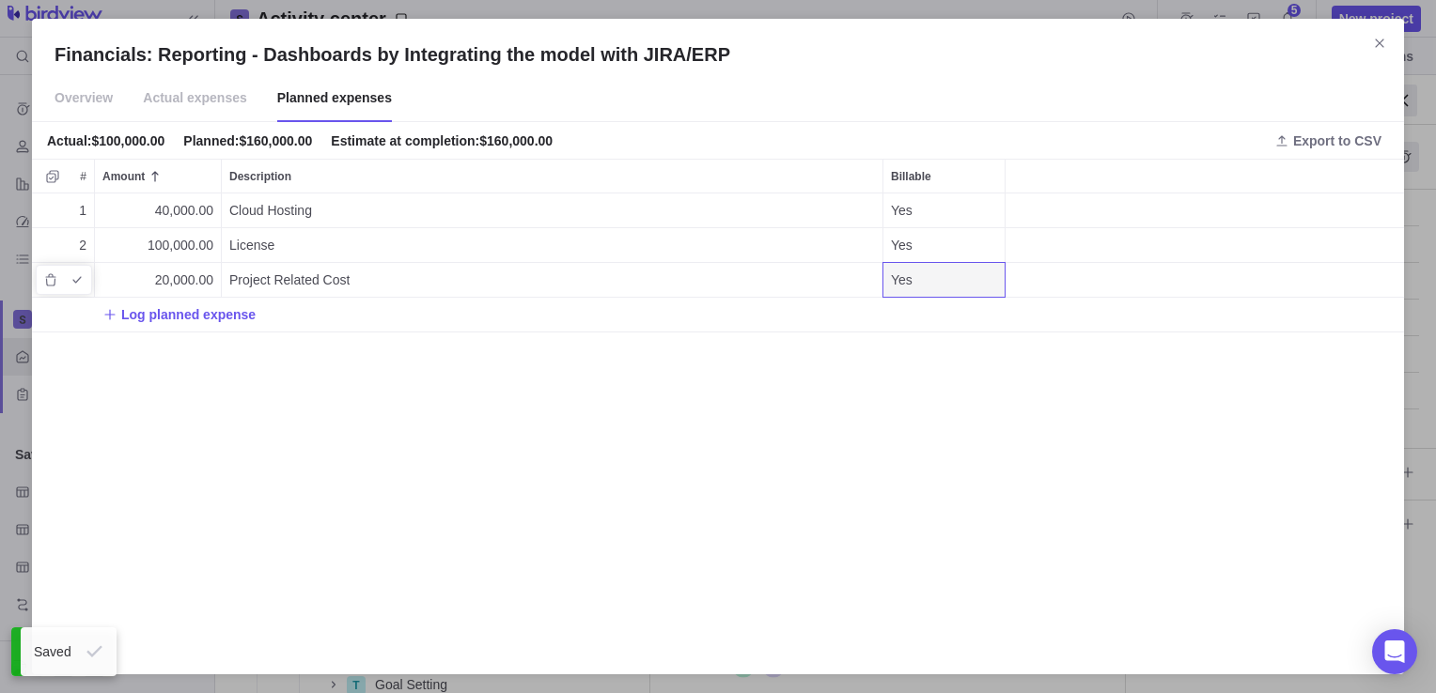
click at [952, 287] on div "Yes" at bounding box center [943, 280] width 121 height 34
click at [936, 363] on div "No" at bounding box center [943, 357] width 121 height 34
click at [75, 282] on icon "Add as actual expense" at bounding box center [77, 279] width 15 height 15
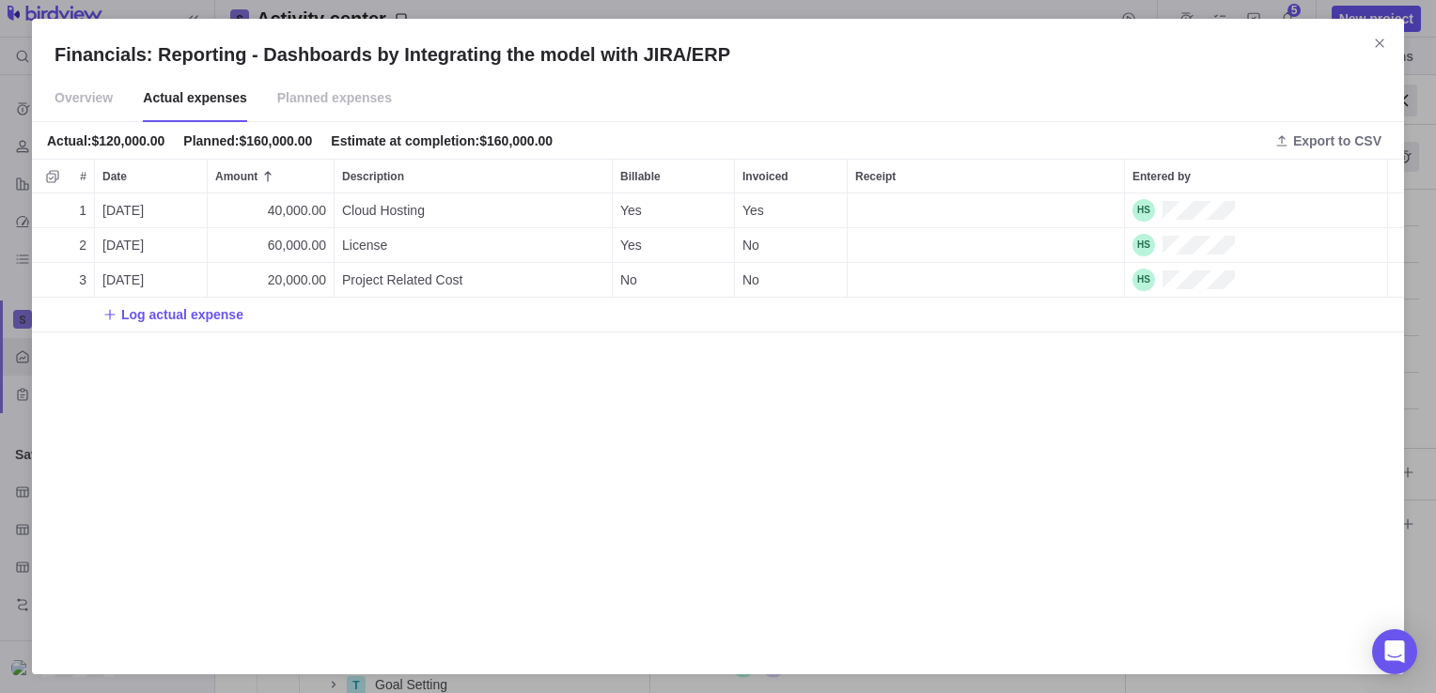
click at [339, 101] on span "Planned expenses" at bounding box center [334, 98] width 115 height 47
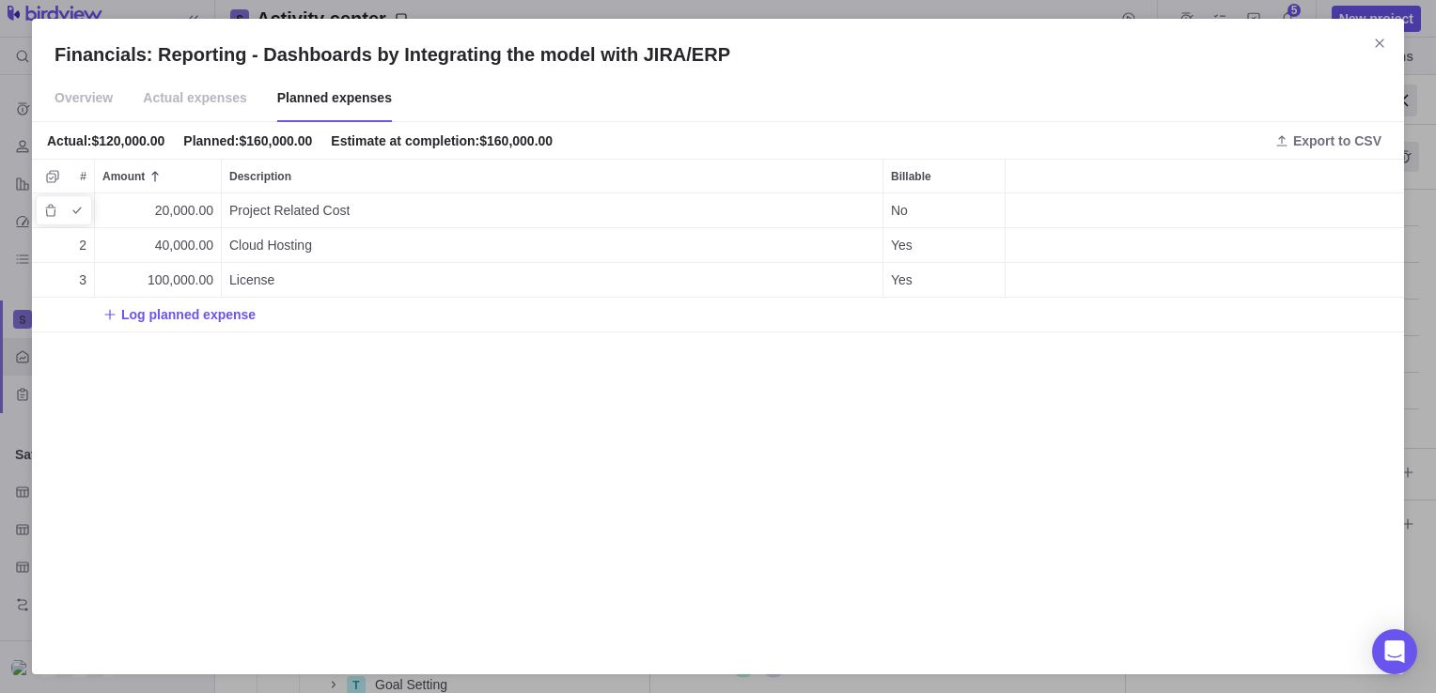
click at [357, 214] on div "Project Related Cost" at bounding box center [552, 211] width 660 height 34
type textarea "Project Related Manpower Cost"
click at [239, 382] on div "1 20,000.00 Project Related Manpower Cost No 2 40,000.00 Cloud Hosting Yes 3 10…" at bounding box center [718, 423] width 1372 height 458
click at [222, 105] on span "Actual expenses" at bounding box center [195, 98] width 104 height 47
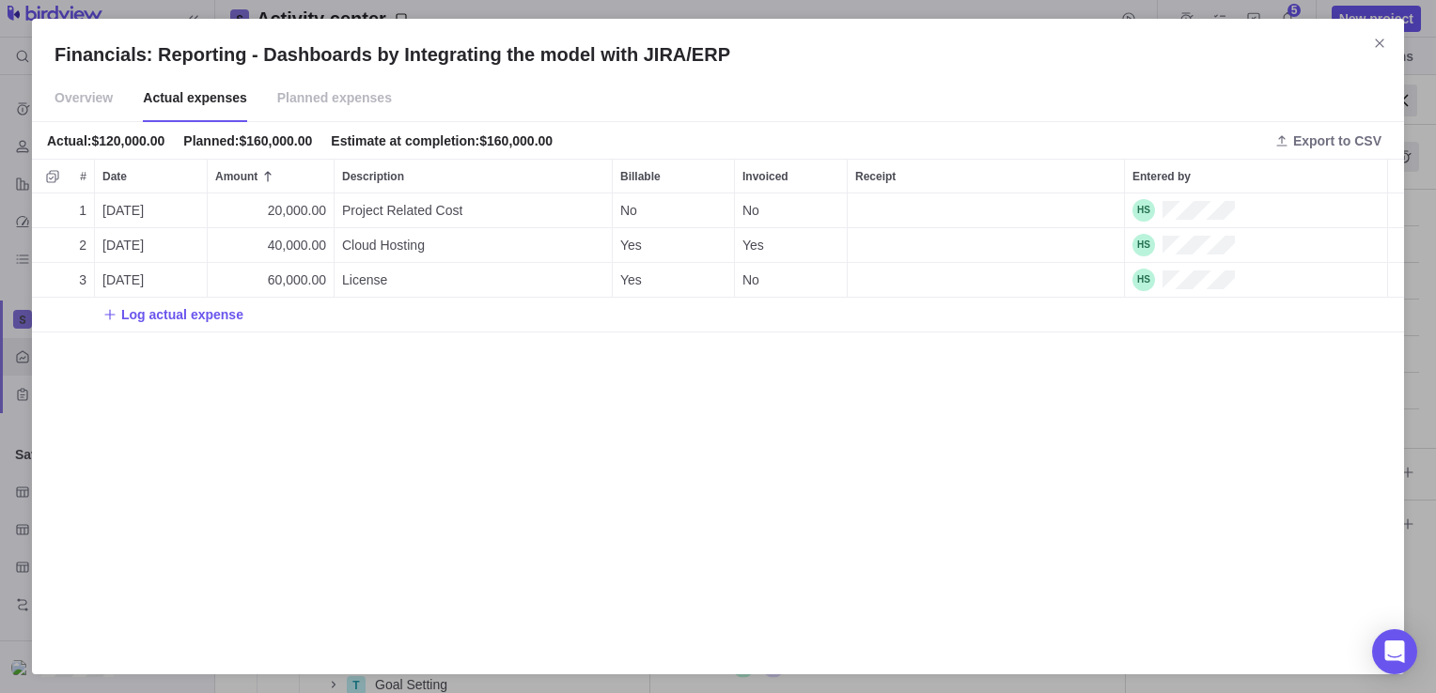
click at [85, 106] on span "Overview" at bounding box center [83, 98] width 58 height 47
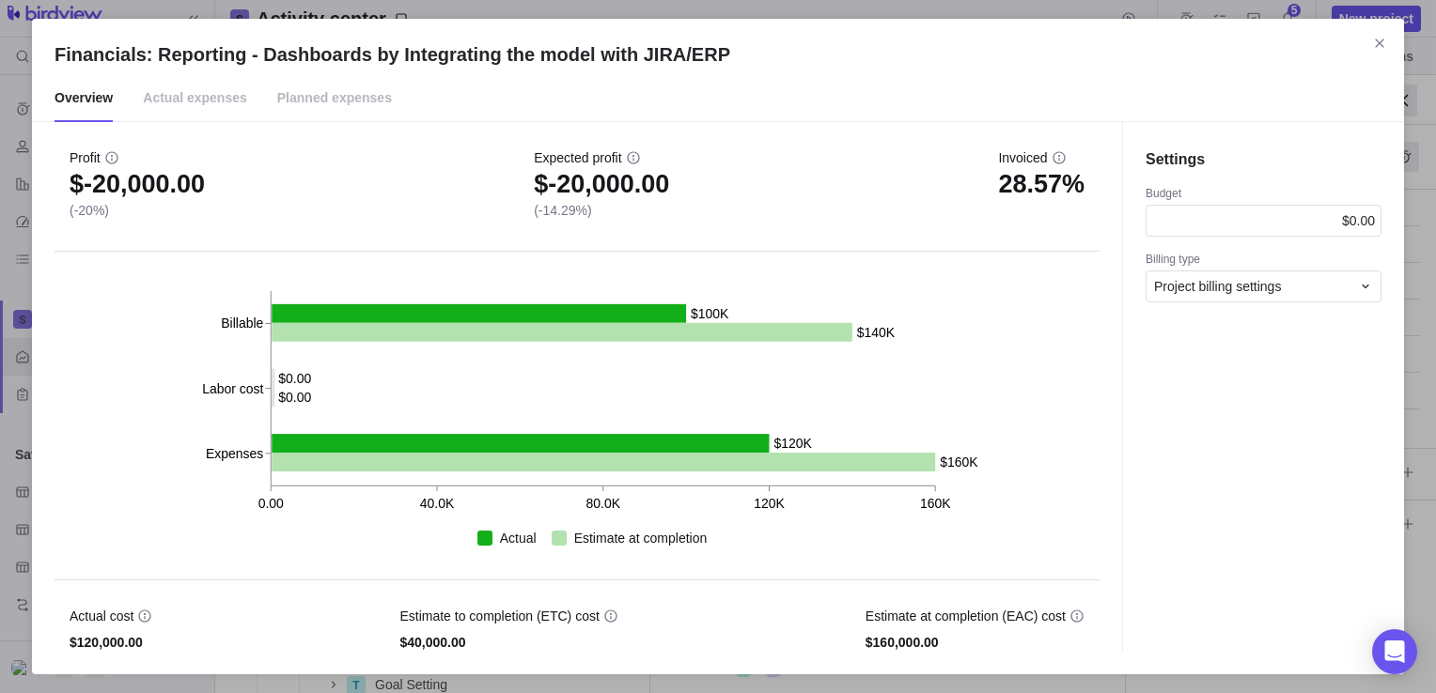
click at [1191, 165] on h4 "Settings" at bounding box center [1263, 159] width 236 height 23
click at [1205, 224] on div "$0.00" at bounding box center [1263, 221] width 236 height 32
click at [1212, 288] on span "Project billing settings" at bounding box center [1217, 286] width 127 height 19
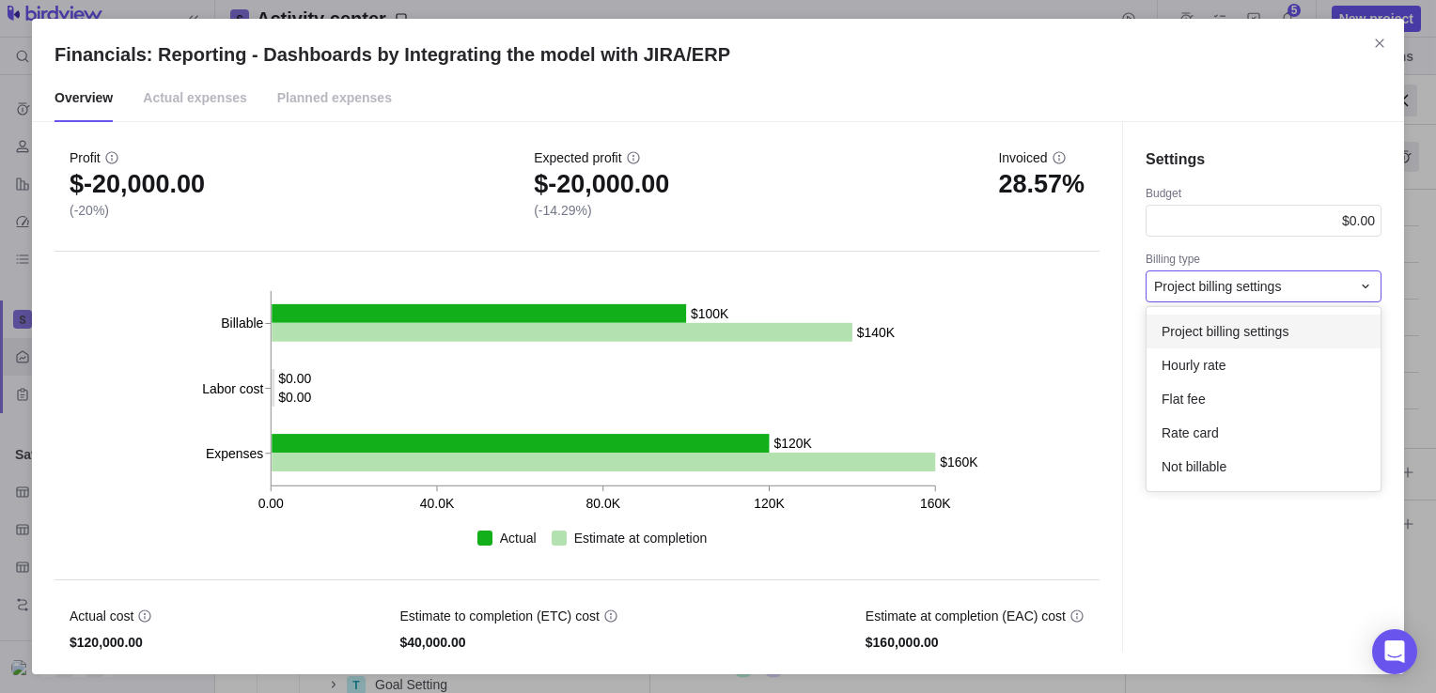
click at [1045, 224] on div "Financials: Reporting - Dashboards by Integrating the model with JIRA/ERP Overv…" at bounding box center [718, 346] width 1436 height 693
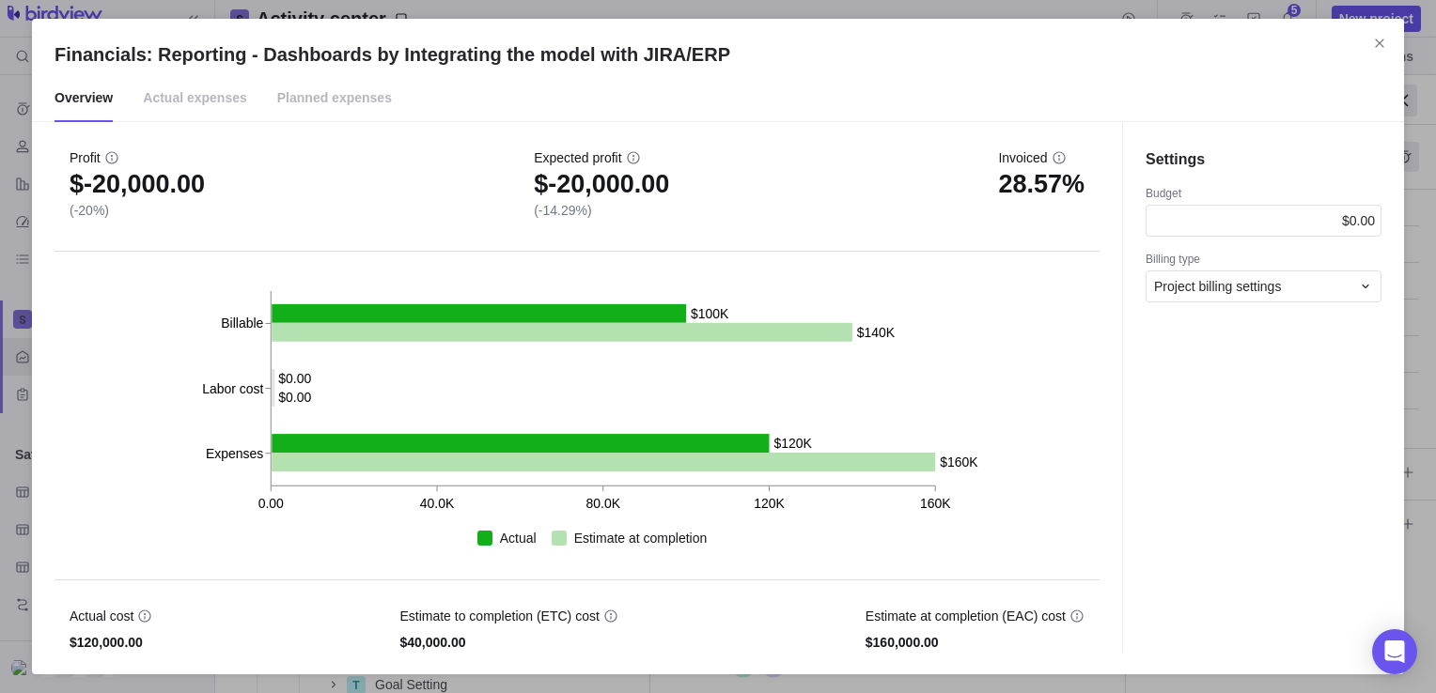
click at [719, 245] on div "Profit $-20,000.00 (-20%) Expected profit $-20,000.00 (-14.29%) Invoiced 28.57%" at bounding box center [576, 187] width 1045 height 130
click at [141, 190] on span "$-20,000.00" at bounding box center [137, 184] width 135 height 19
drag, startPoint x: 141, startPoint y: 190, endPoint x: 154, endPoint y: 238, distance: 49.7
click at [154, 238] on div "Profit $-20,000.00 (-20%) Expected profit $-20,000.00 (-14.29%) Invoiced 28.57%" at bounding box center [576, 187] width 1045 height 130
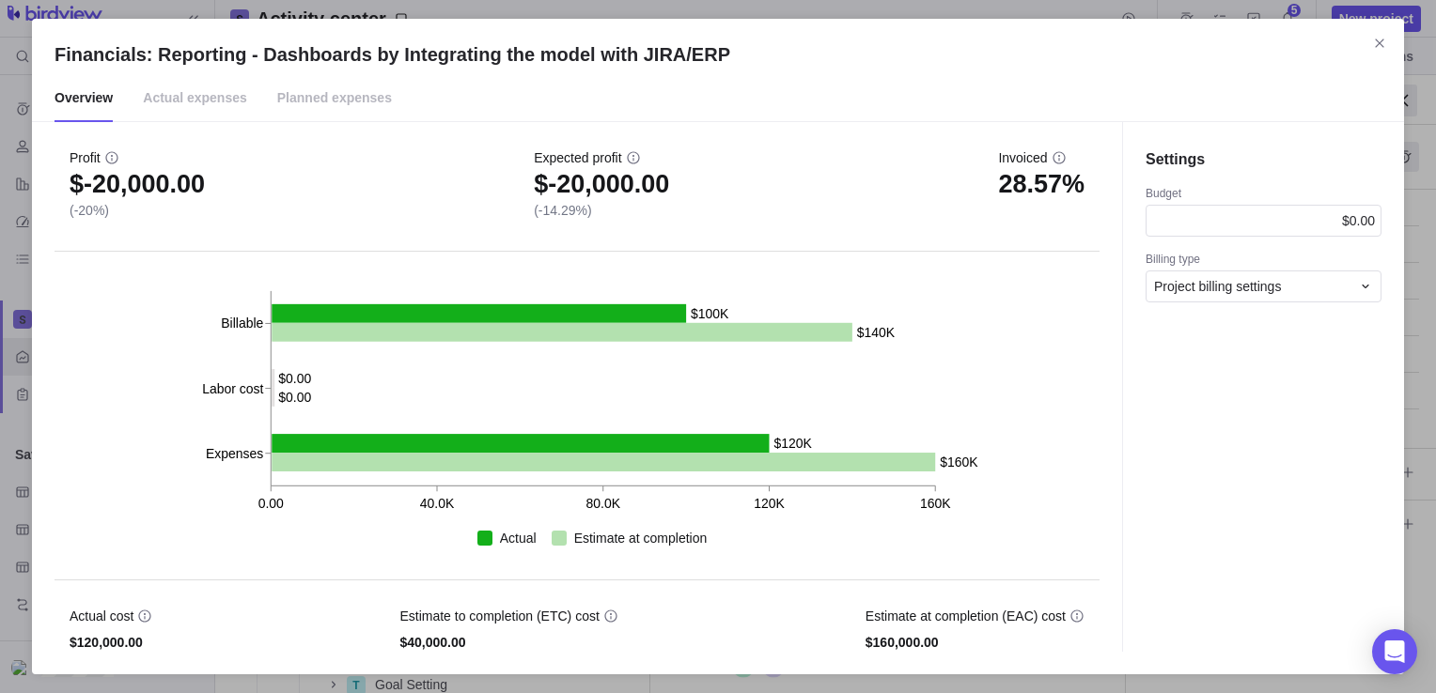
click at [212, 106] on span "Actual expenses" at bounding box center [195, 98] width 104 height 47
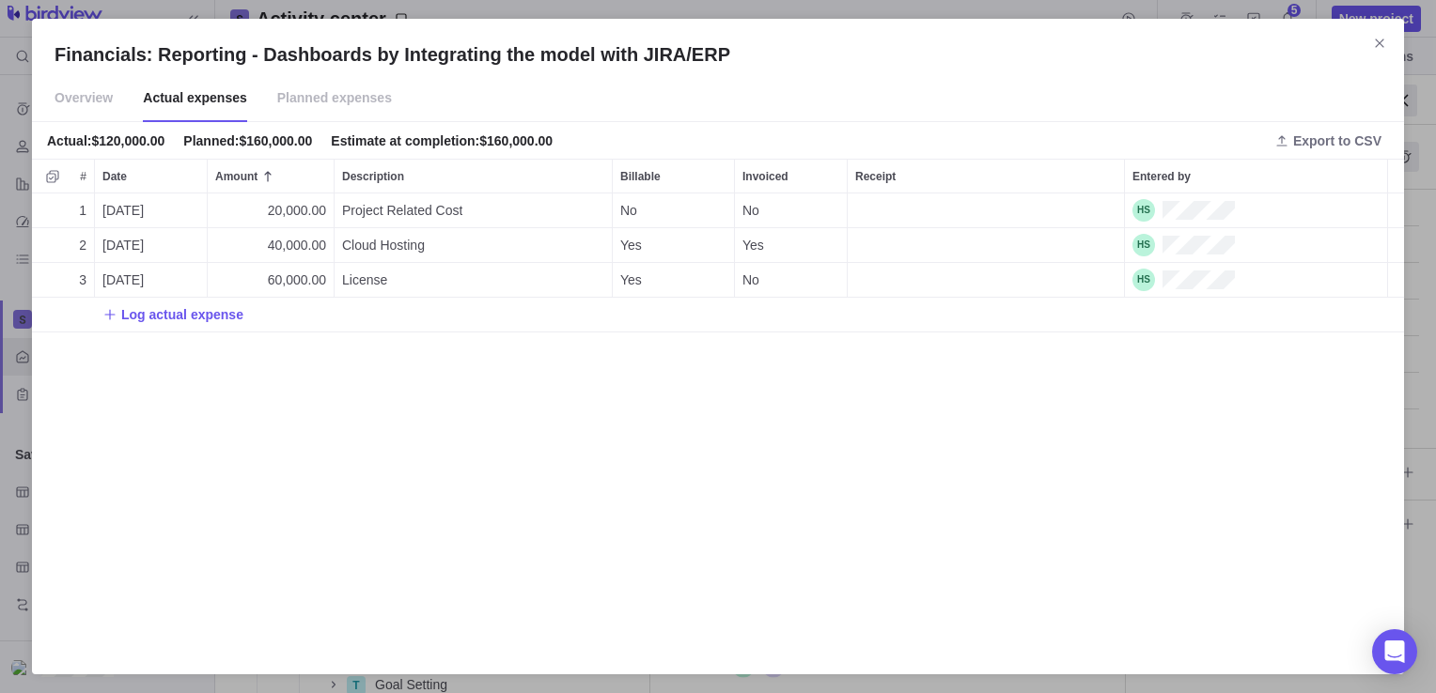
click at [300, 98] on span "Planned expenses" at bounding box center [334, 98] width 115 height 47
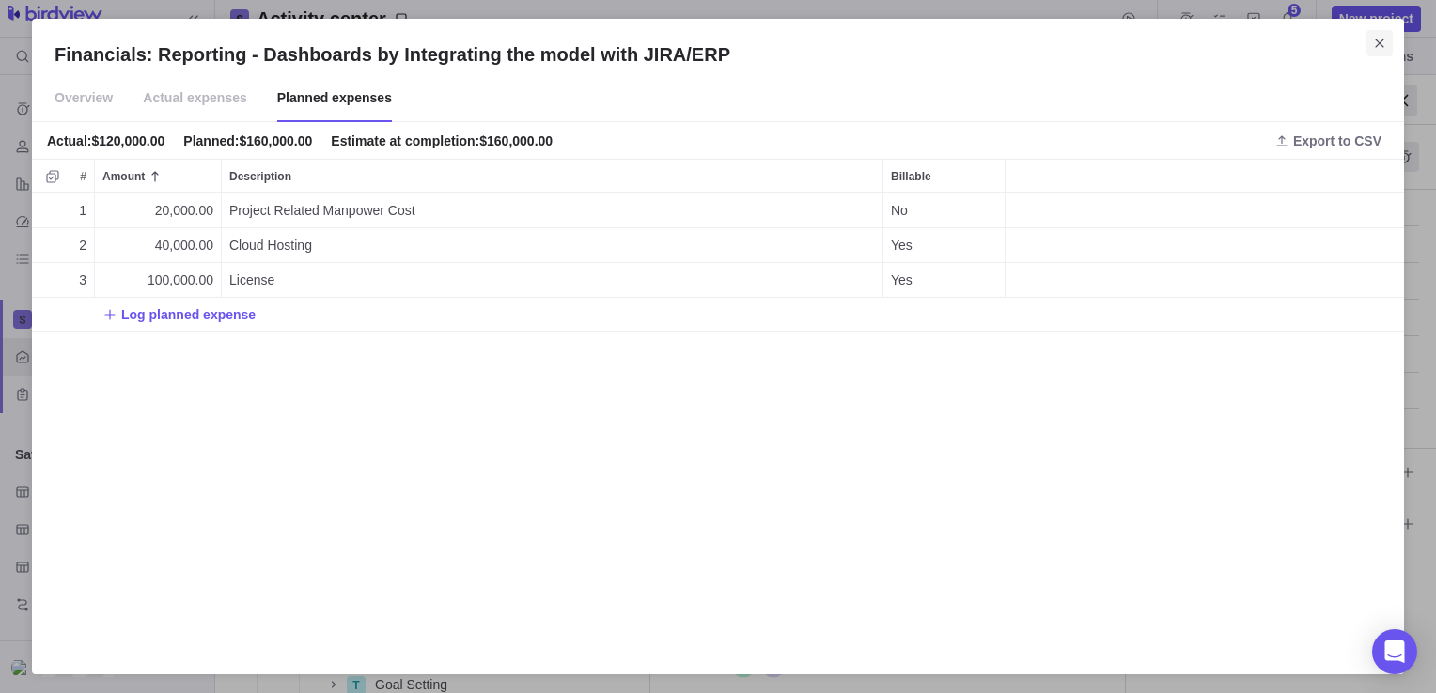
click at [1383, 47] on icon "Close" at bounding box center [1378, 43] width 8 height 8
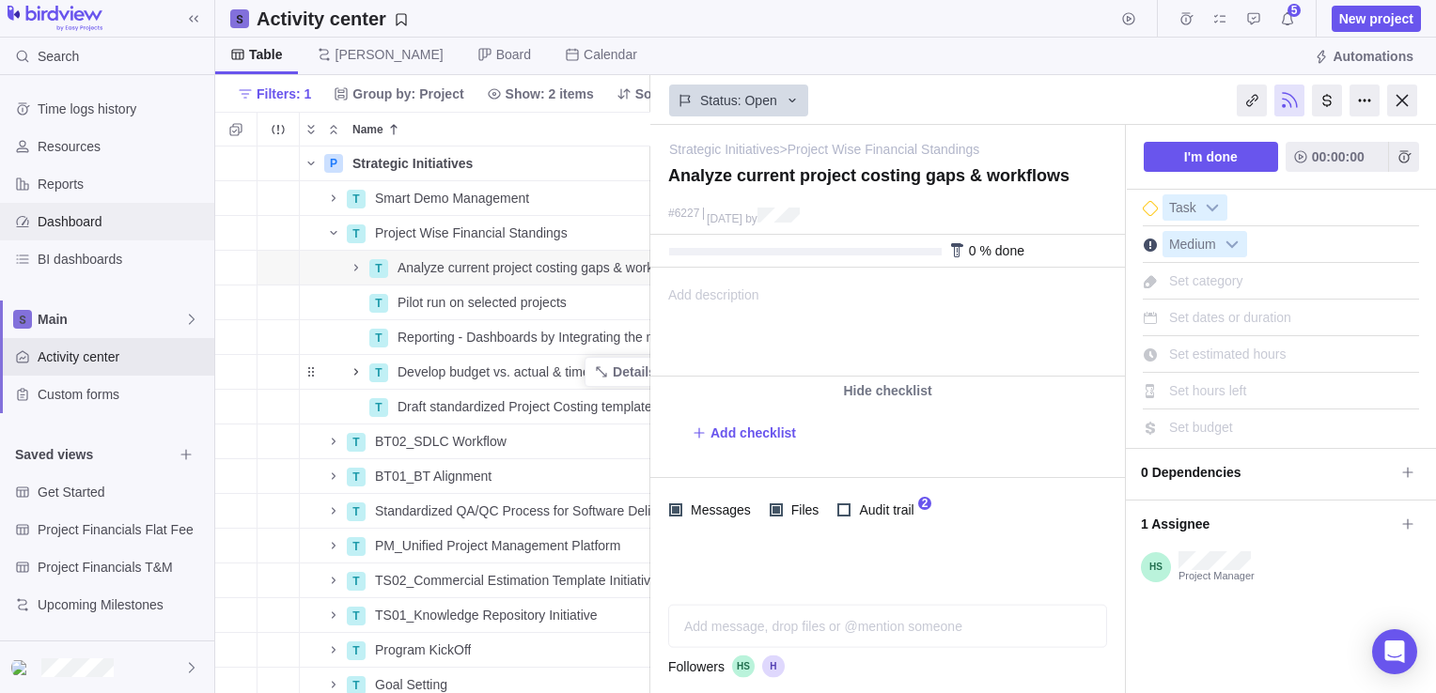
click at [83, 229] on span "Dashboard" at bounding box center [122, 221] width 169 height 19
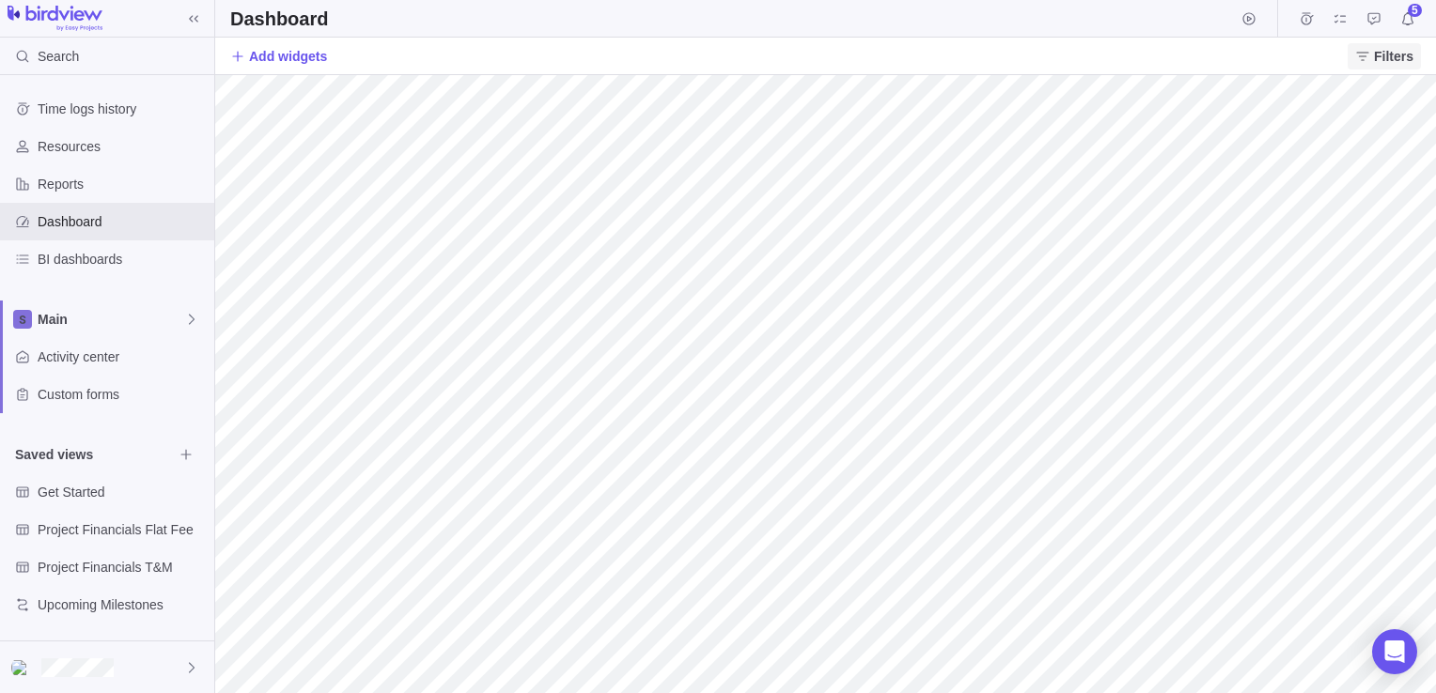
click at [1374, 63] on span "Filters" at bounding box center [1383, 56] width 73 height 26
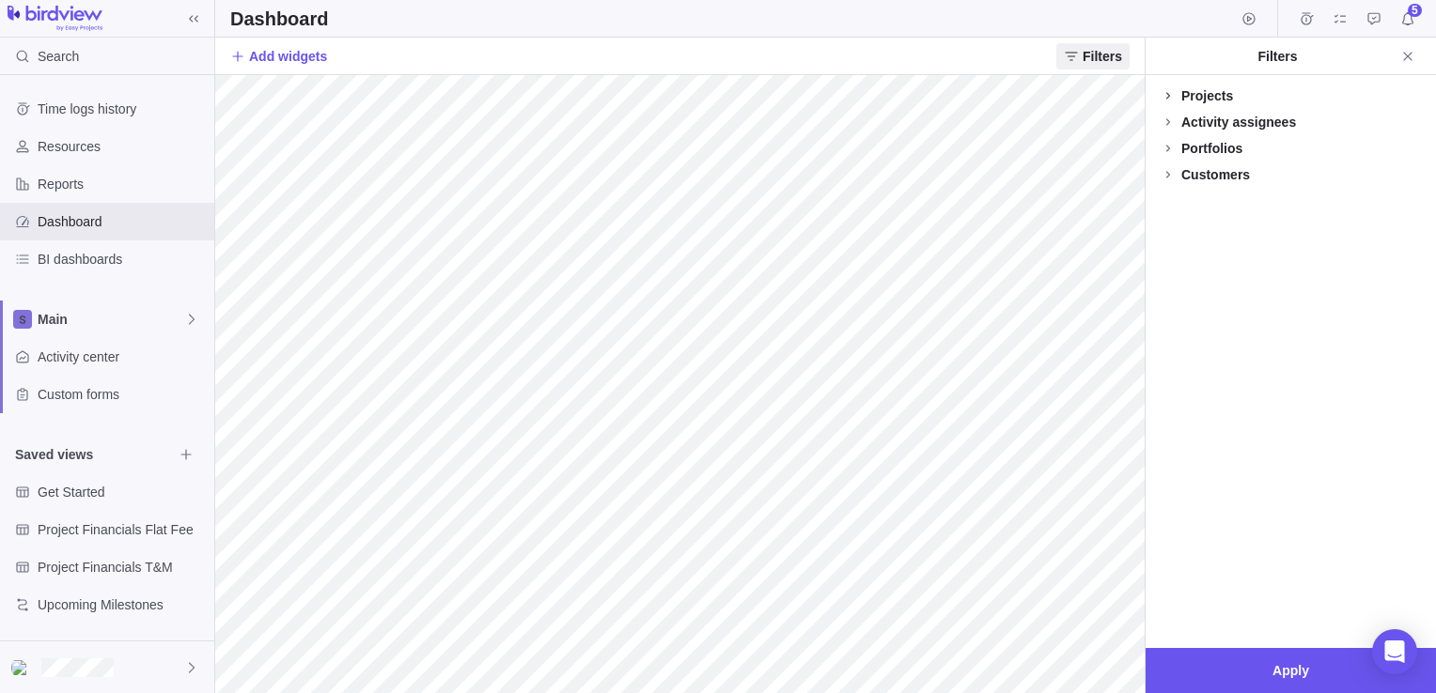
click at [1172, 95] on icon at bounding box center [1167, 95] width 15 height 15
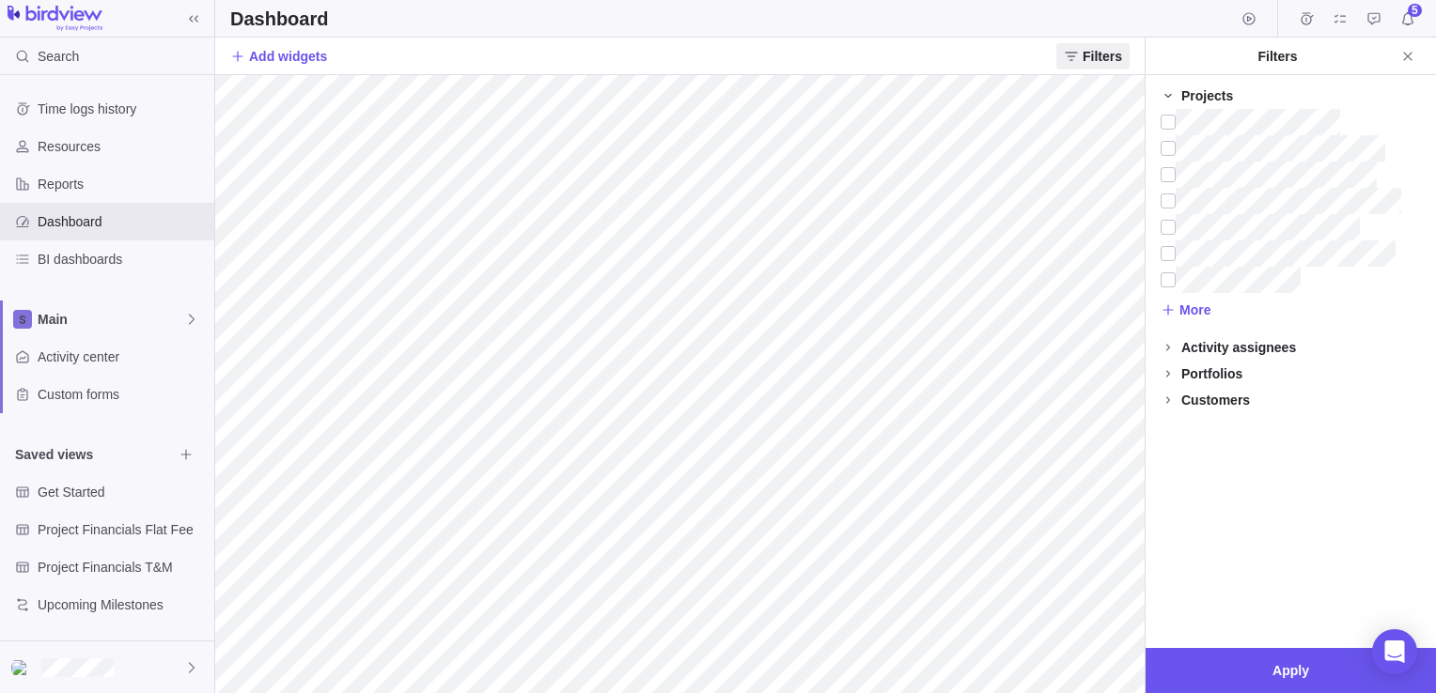
click at [1169, 96] on icon at bounding box center [1167, 95] width 15 height 15
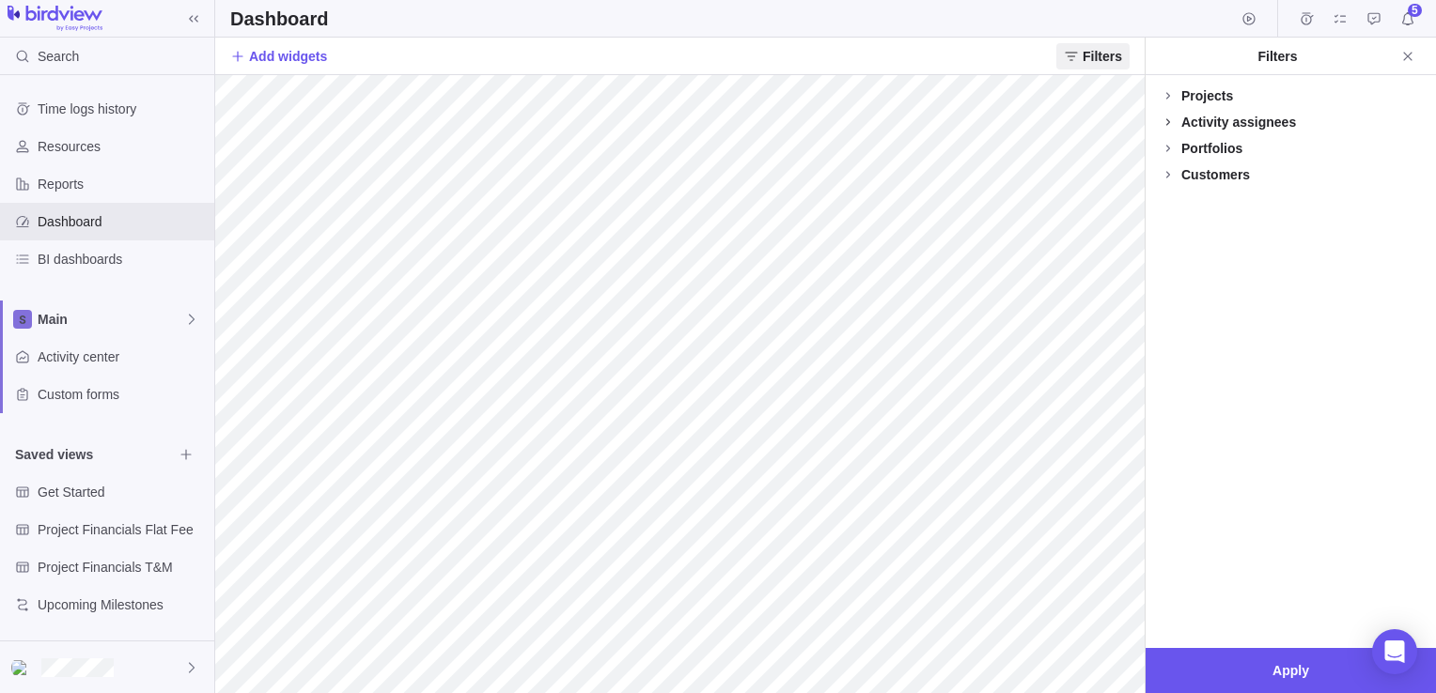
click at [1168, 123] on icon at bounding box center [1167, 122] width 15 height 15
click at [1170, 148] on div at bounding box center [1167, 148] width 15 height 26
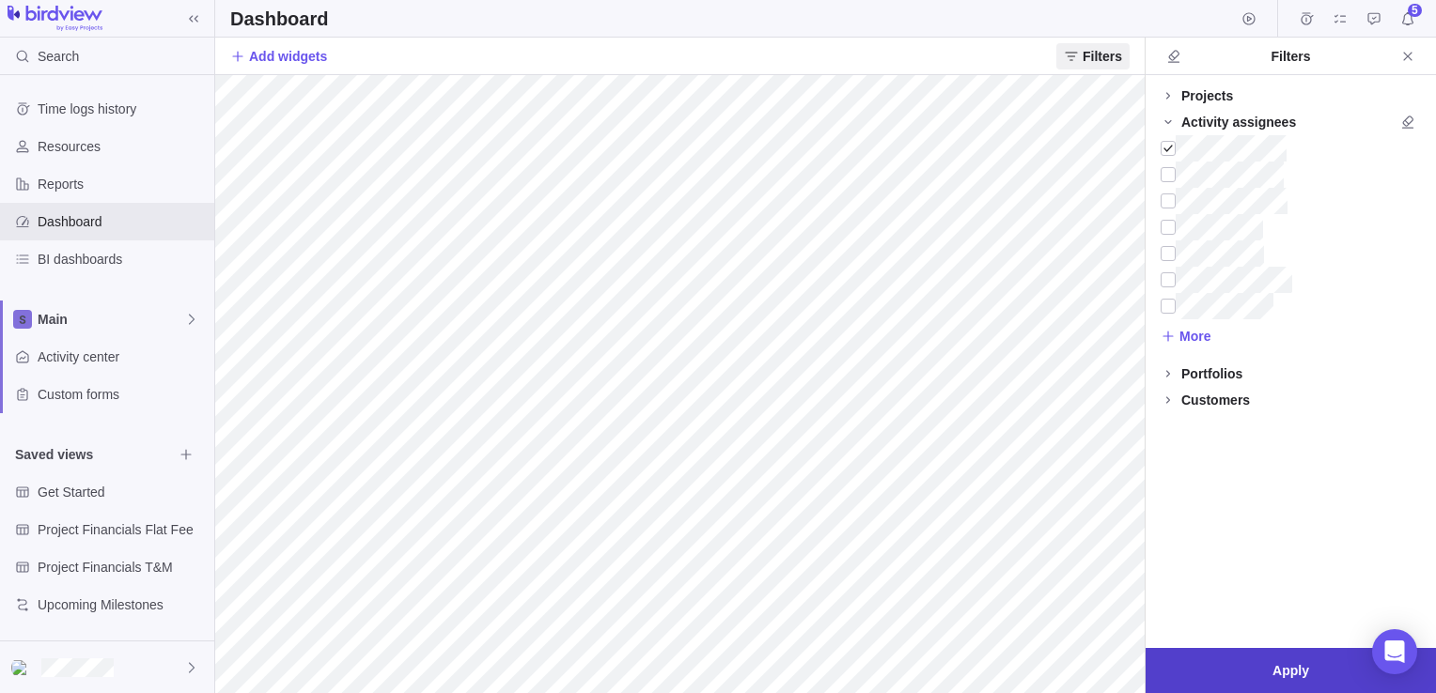
click at [1251, 666] on span "Apply" at bounding box center [1290, 670] width 290 height 45
click at [1165, 150] on div at bounding box center [1167, 148] width 15 height 26
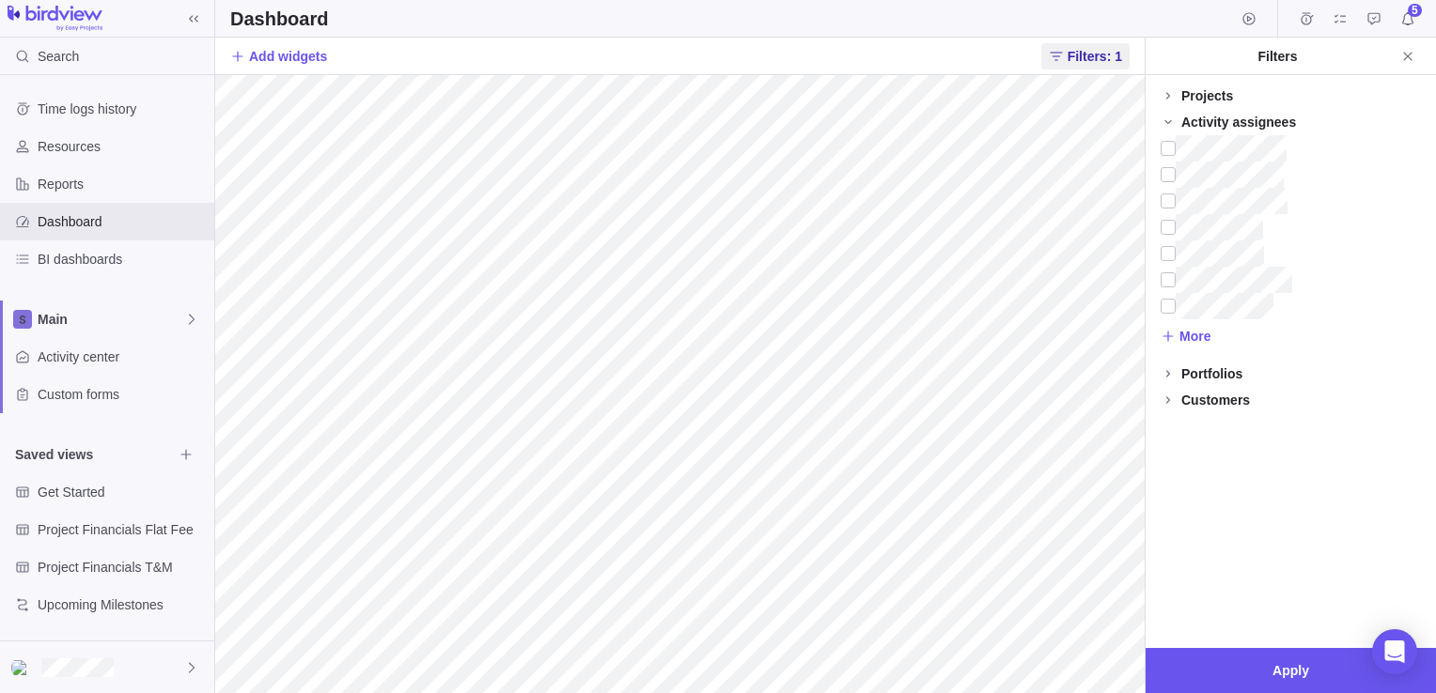
drag, startPoint x: 1166, startPoint y: 118, endPoint x: 1245, endPoint y: 284, distance: 183.2
click at [1167, 119] on icon at bounding box center [1167, 122] width 15 height 15
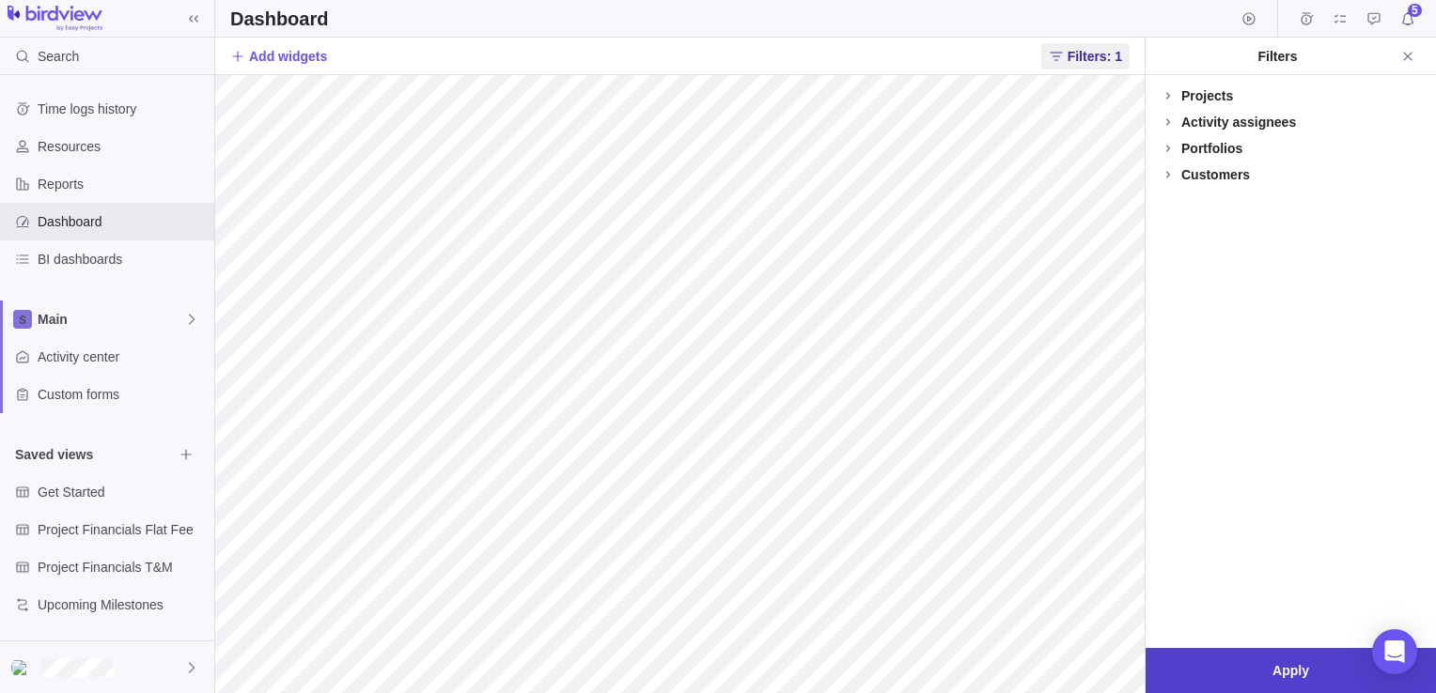
click at [1288, 687] on span "Apply" at bounding box center [1290, 670] width 290 height 45
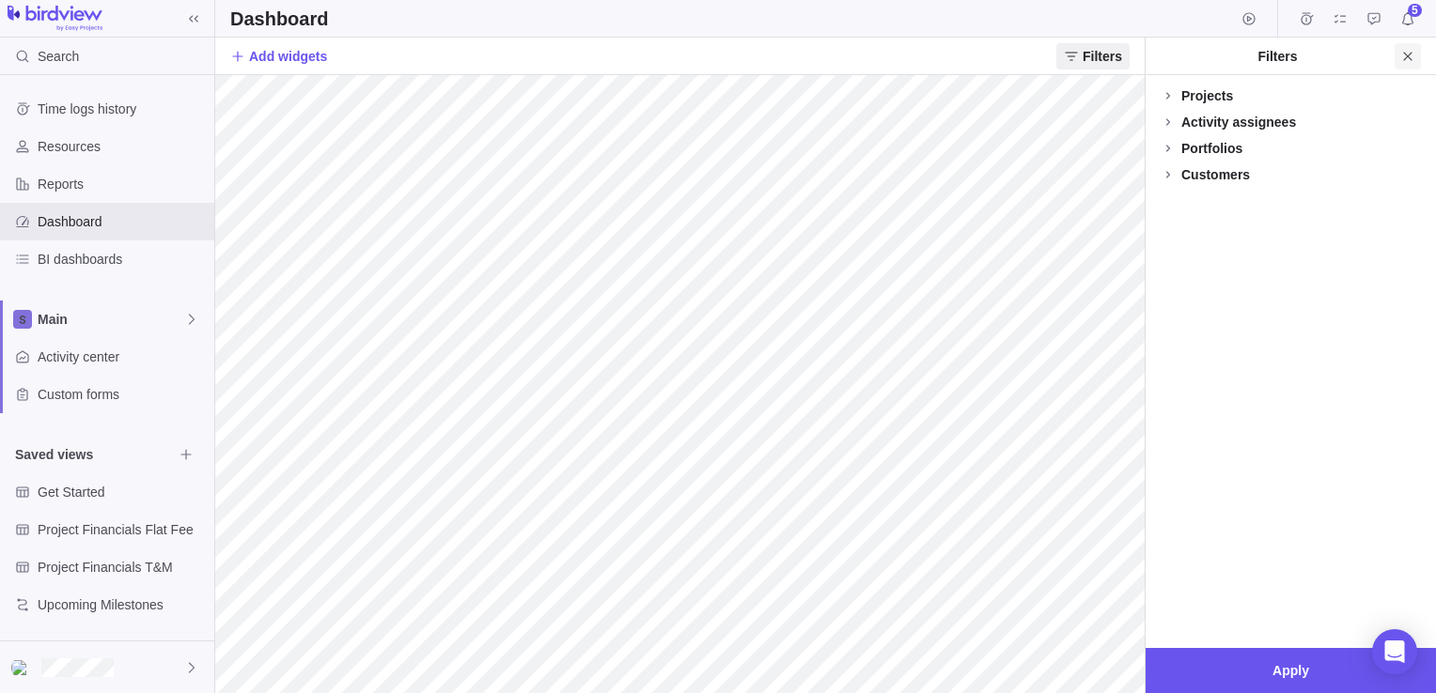
click at [1405, 58] on icon "Close" at bounding box center [1407, 56] width 8 height 8
